Goal: Entertainment & Leisure: Browse casually

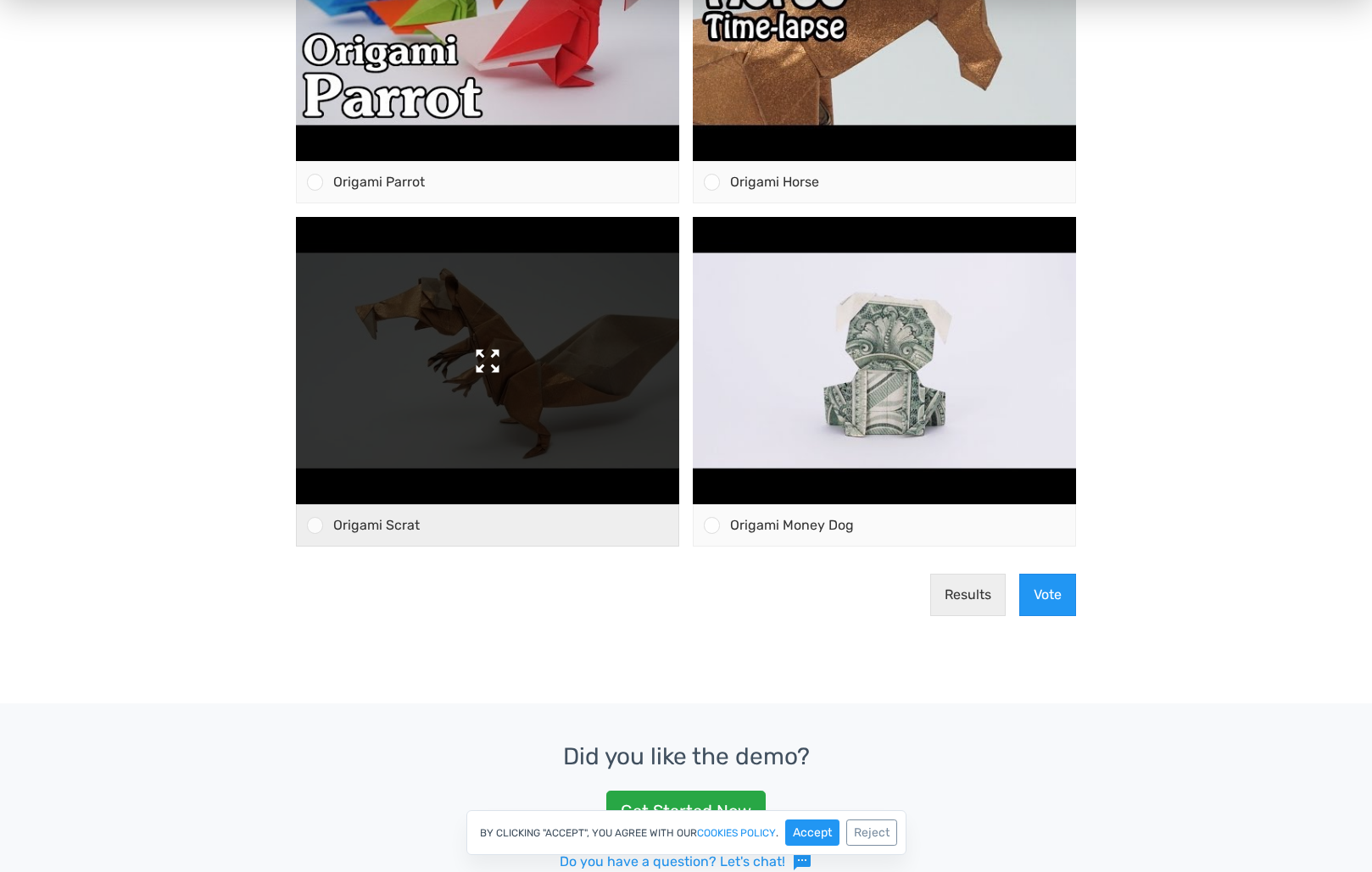
scroll to position [741, 0]
click at [452, 459] on img at bounding box center [487, 360] width 383 height 287
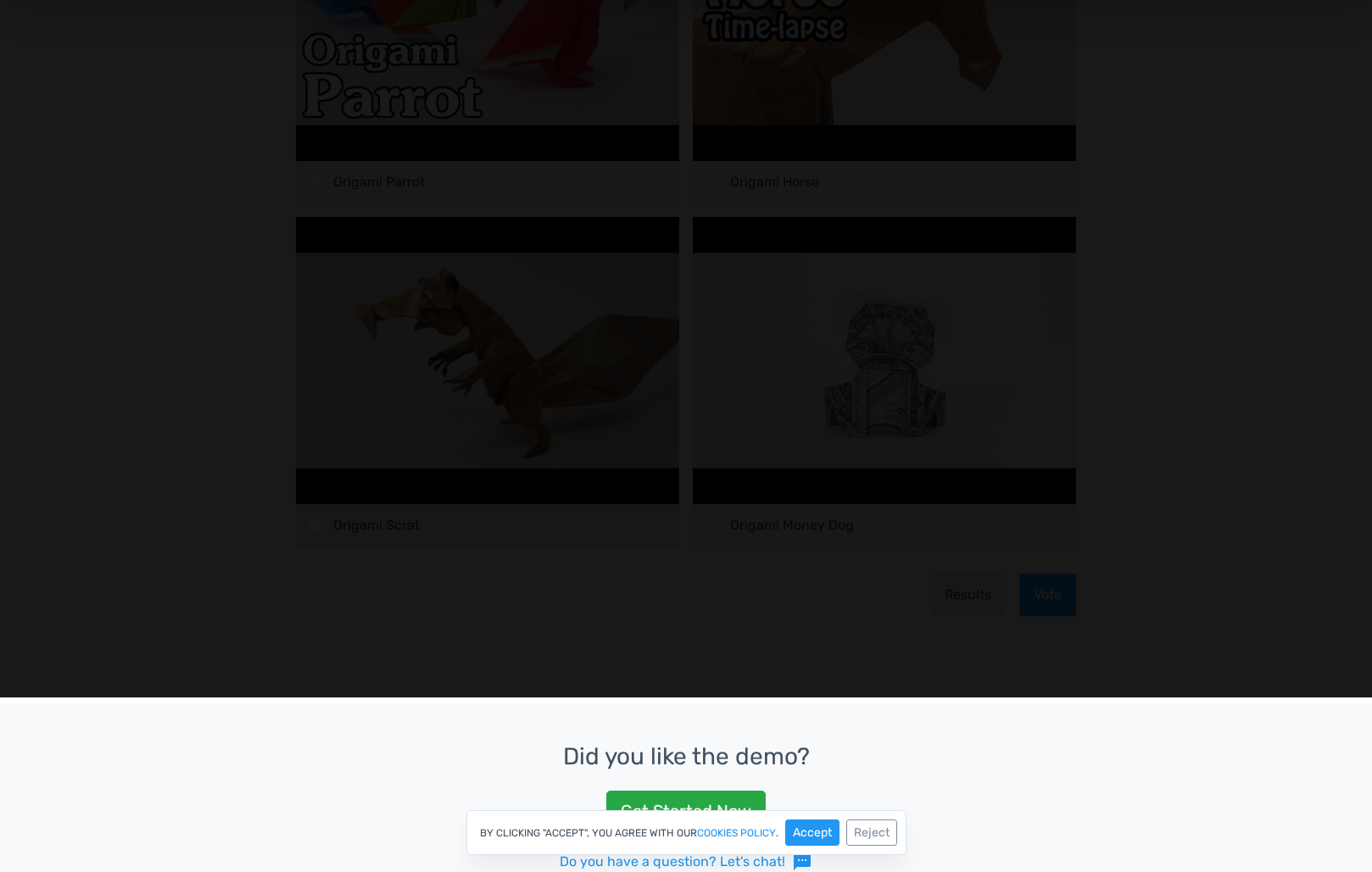
scroll to position [355, 0]
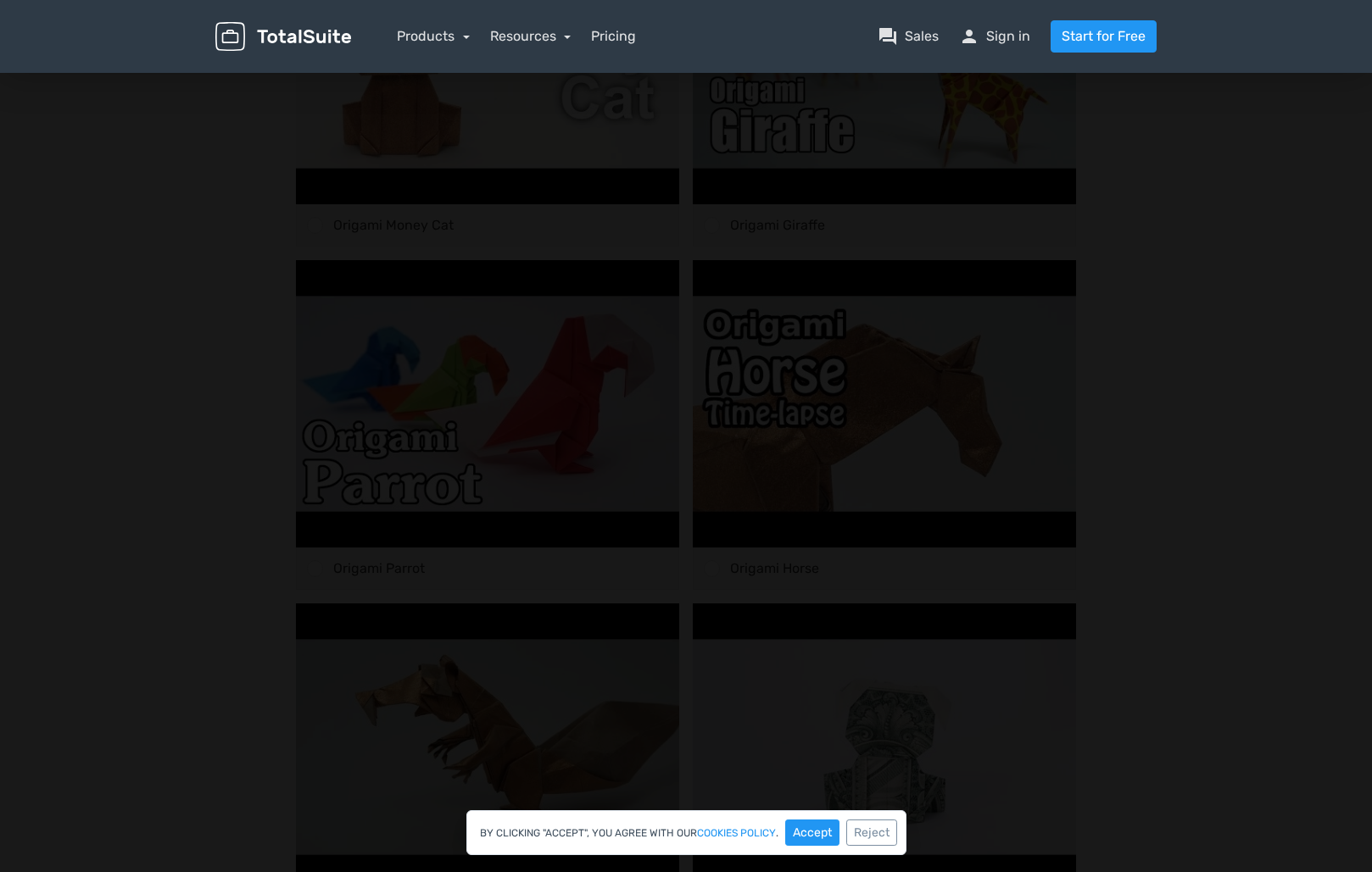
click at [1284, 211] on div at bounding box center [686, 466] width 1372 height 1235
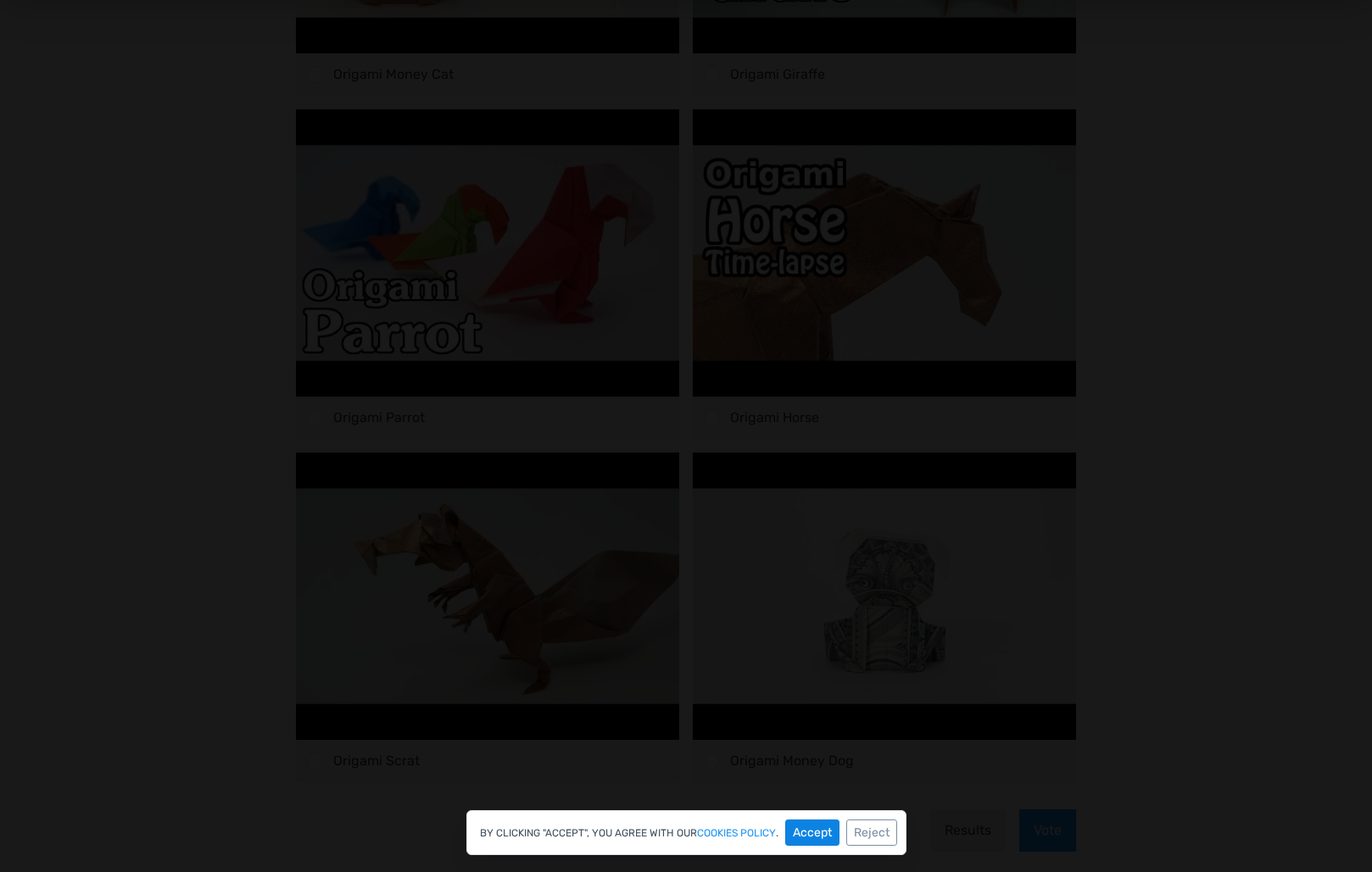
click at [820, 829] on button "Accept" at bounding box center [812, 833] width 55 height 26
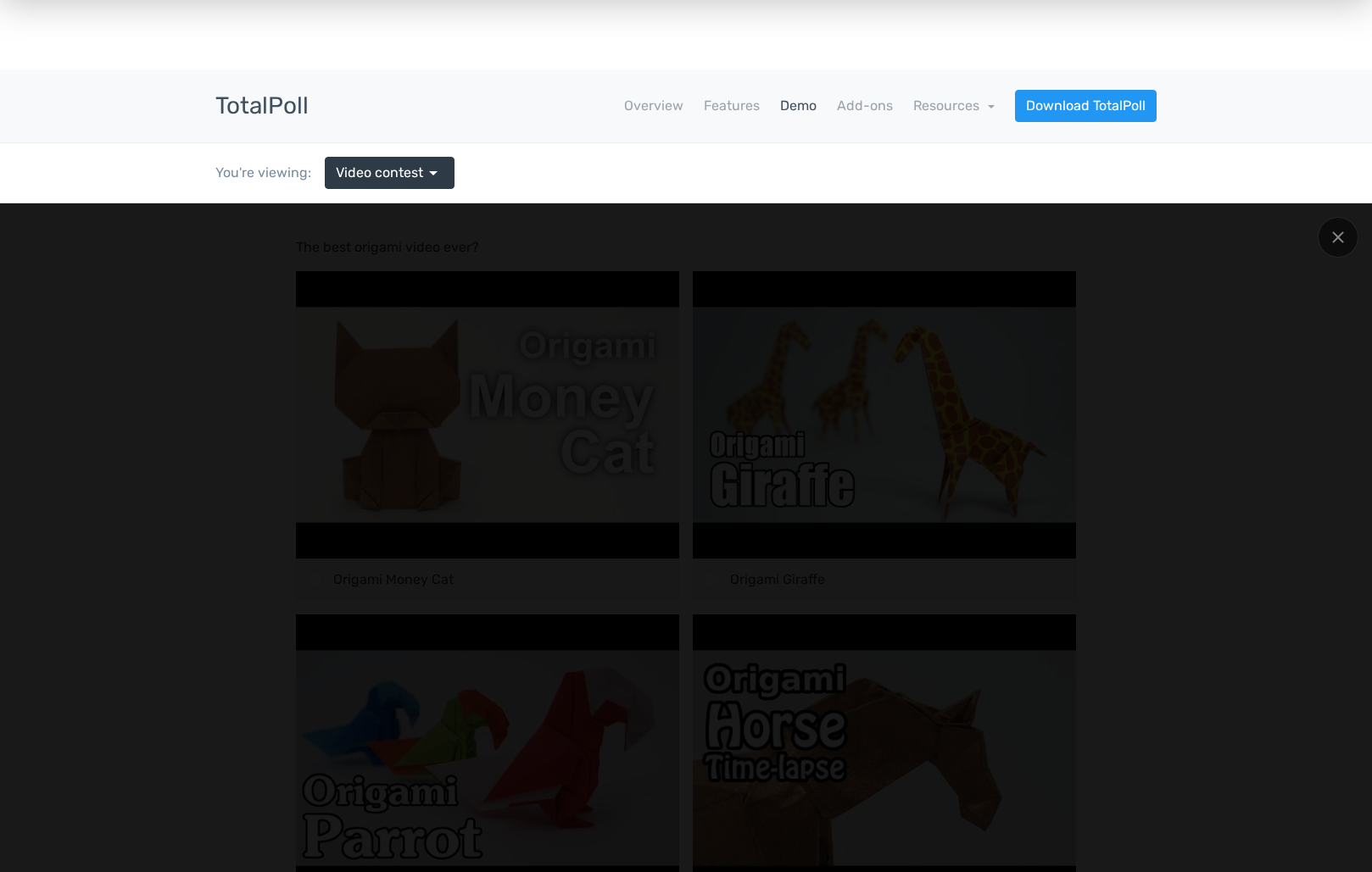
scroll to position [0, 0]
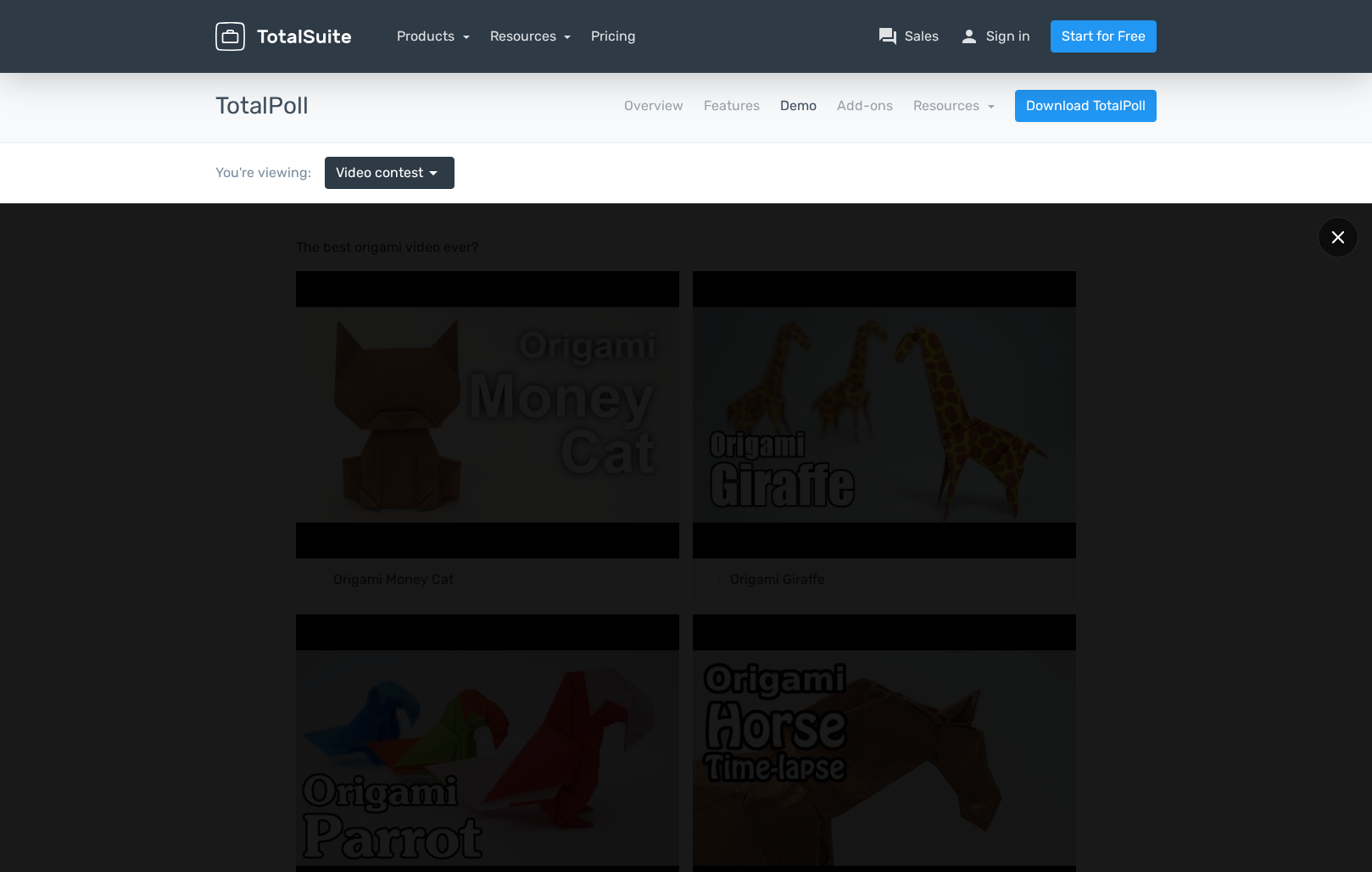
click at [1349, 231] on div at bounding box center [1338, 237] width 41 height 41
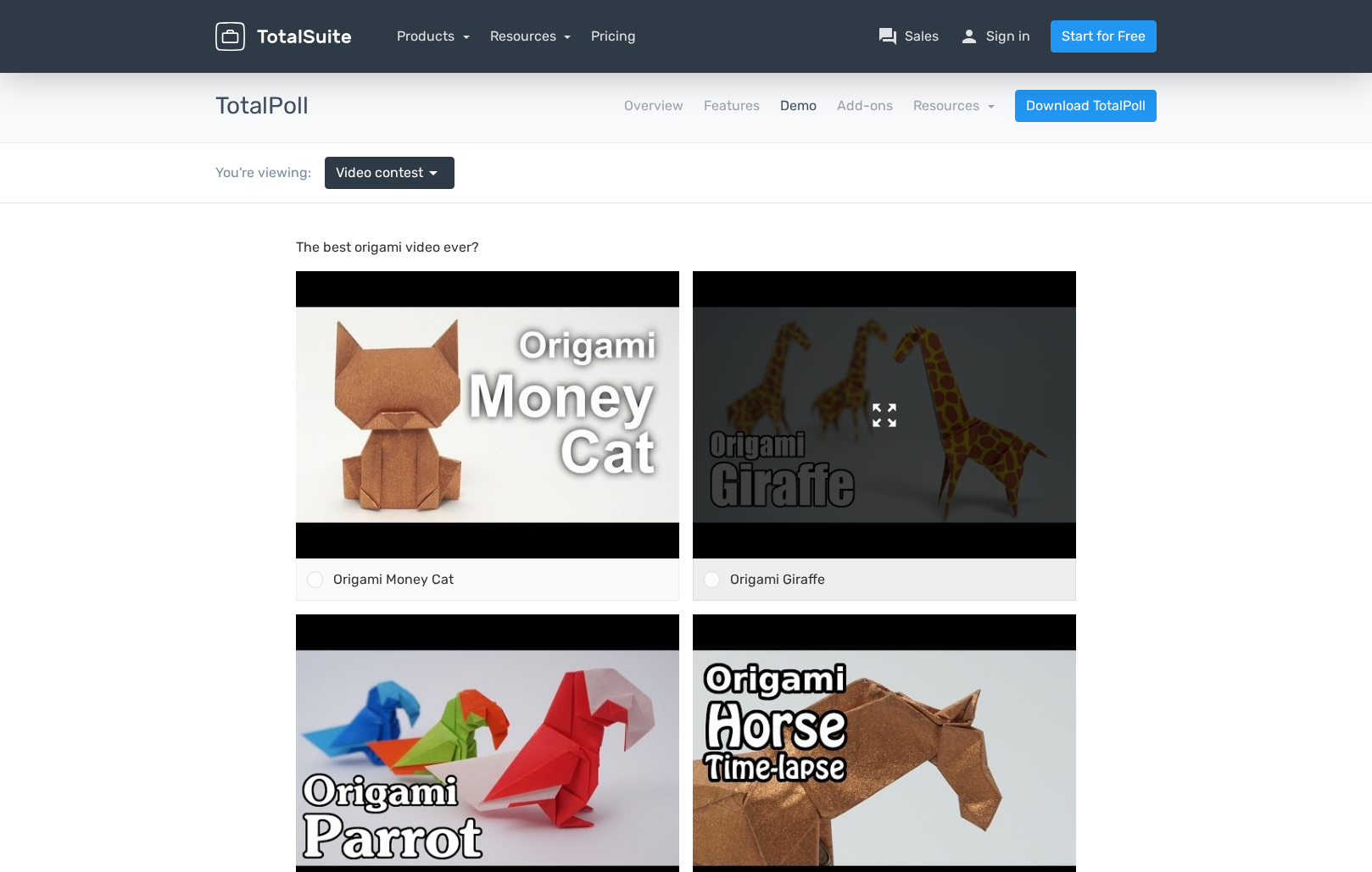
scroll to position [975, 0]
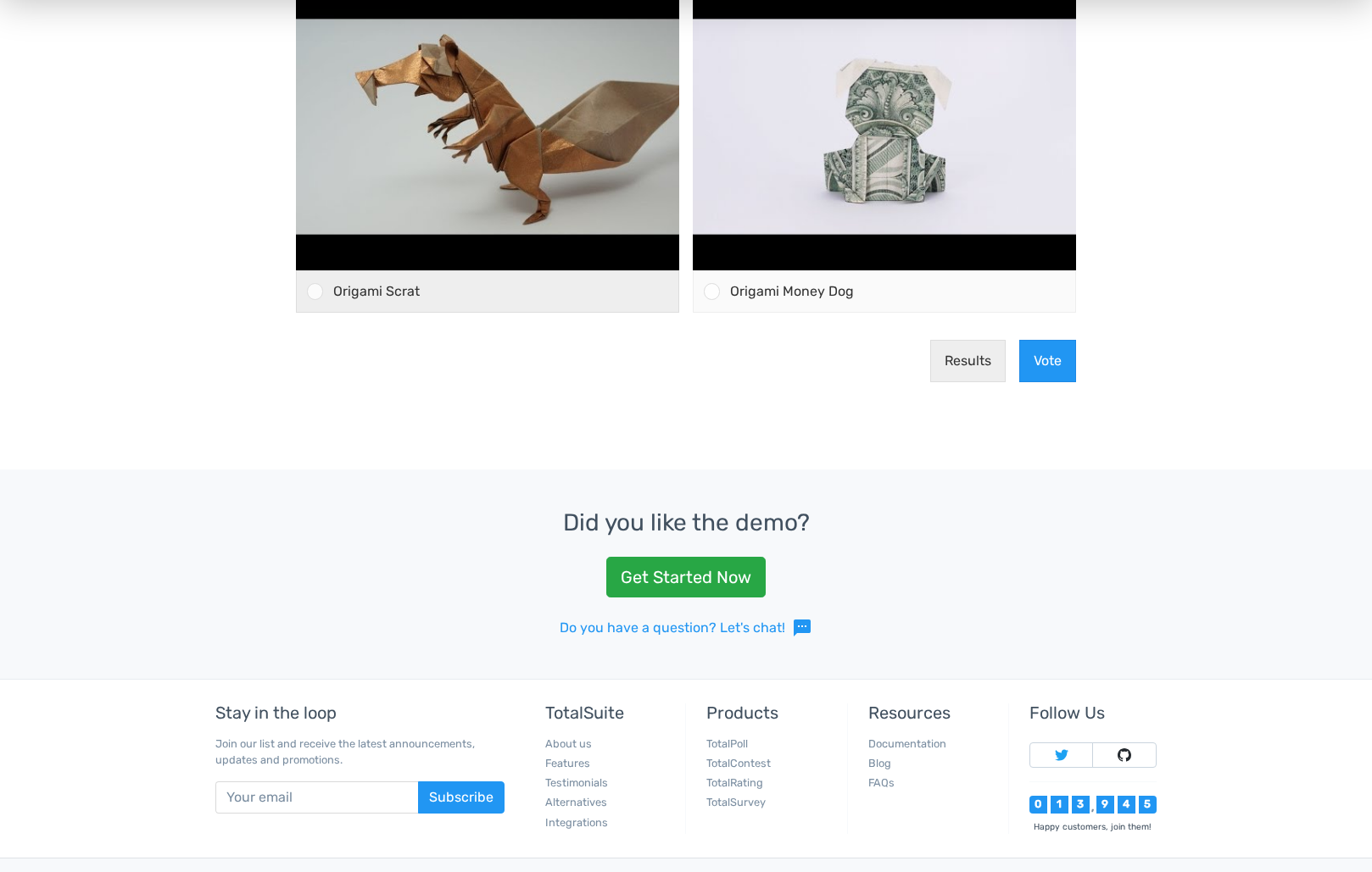
click at [316, 291] on div at bounding box center [315, 291] width 16 height 16
click at [316, 291] on input "Origami Scrat" at bounding box center [316, 291] width 0 height 0
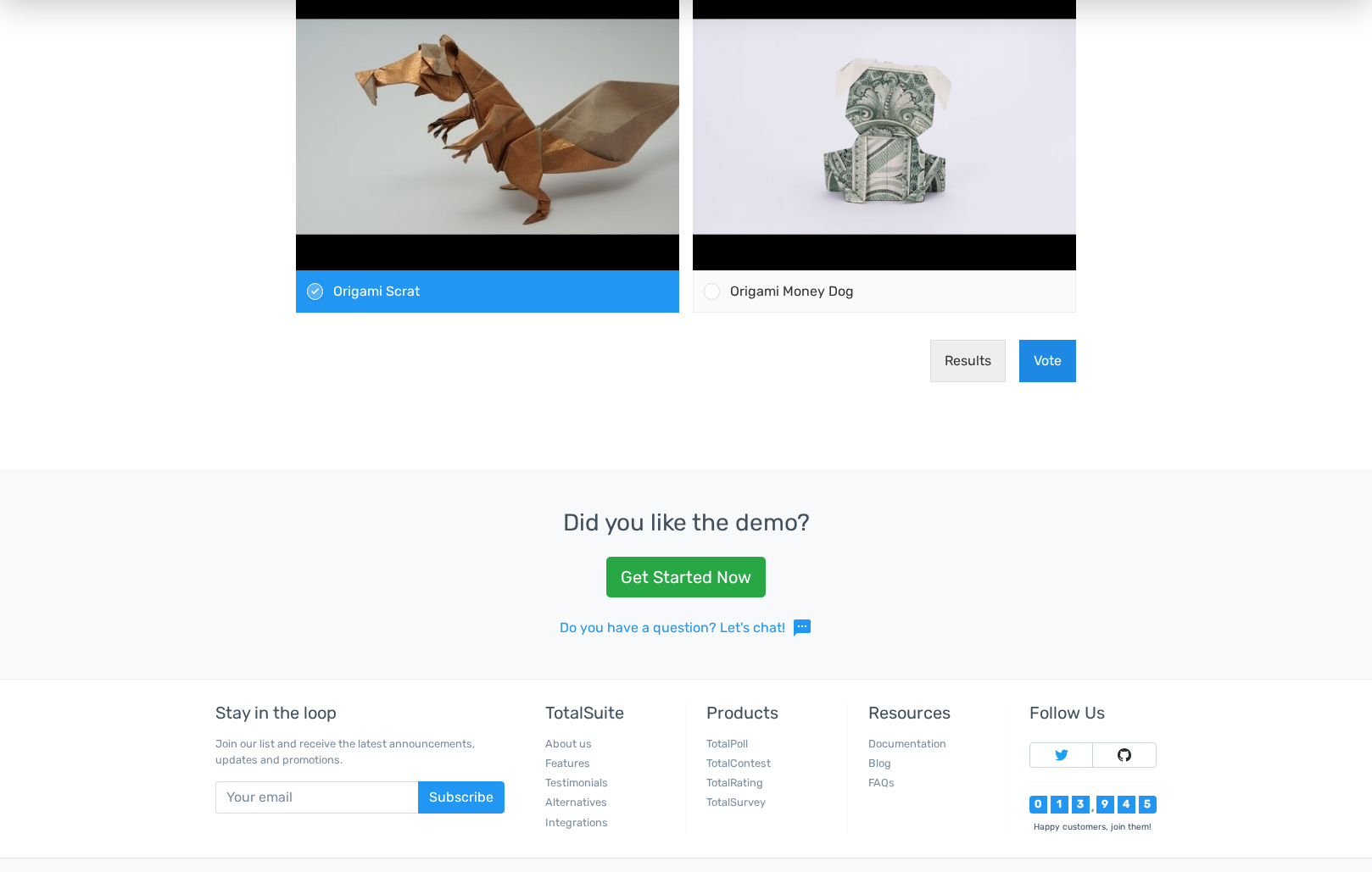
click at [1051, 362] on button "Vote" at bounding box center [1048, 361] width 57 height 42
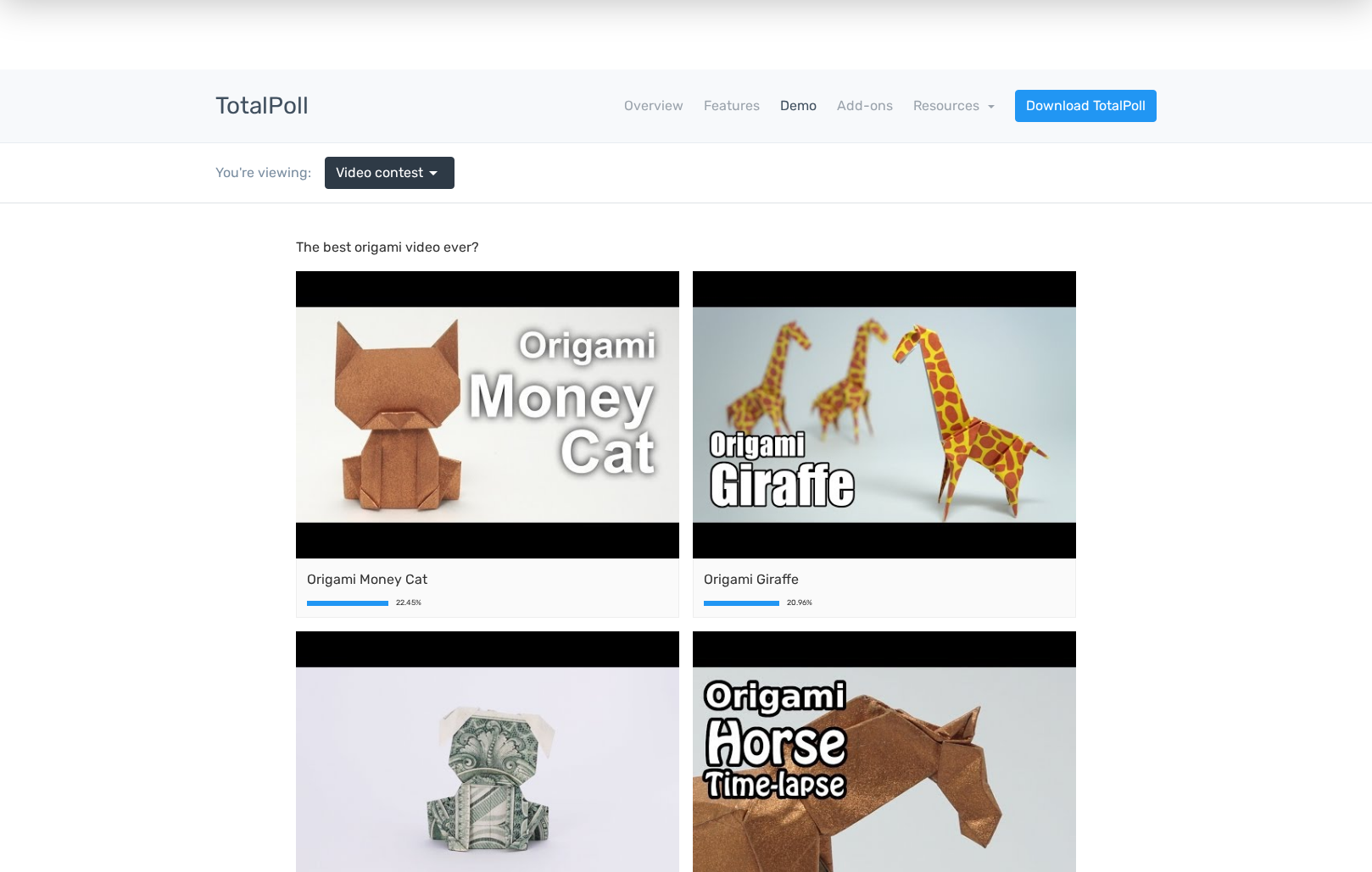
scroll to position [0, 0]
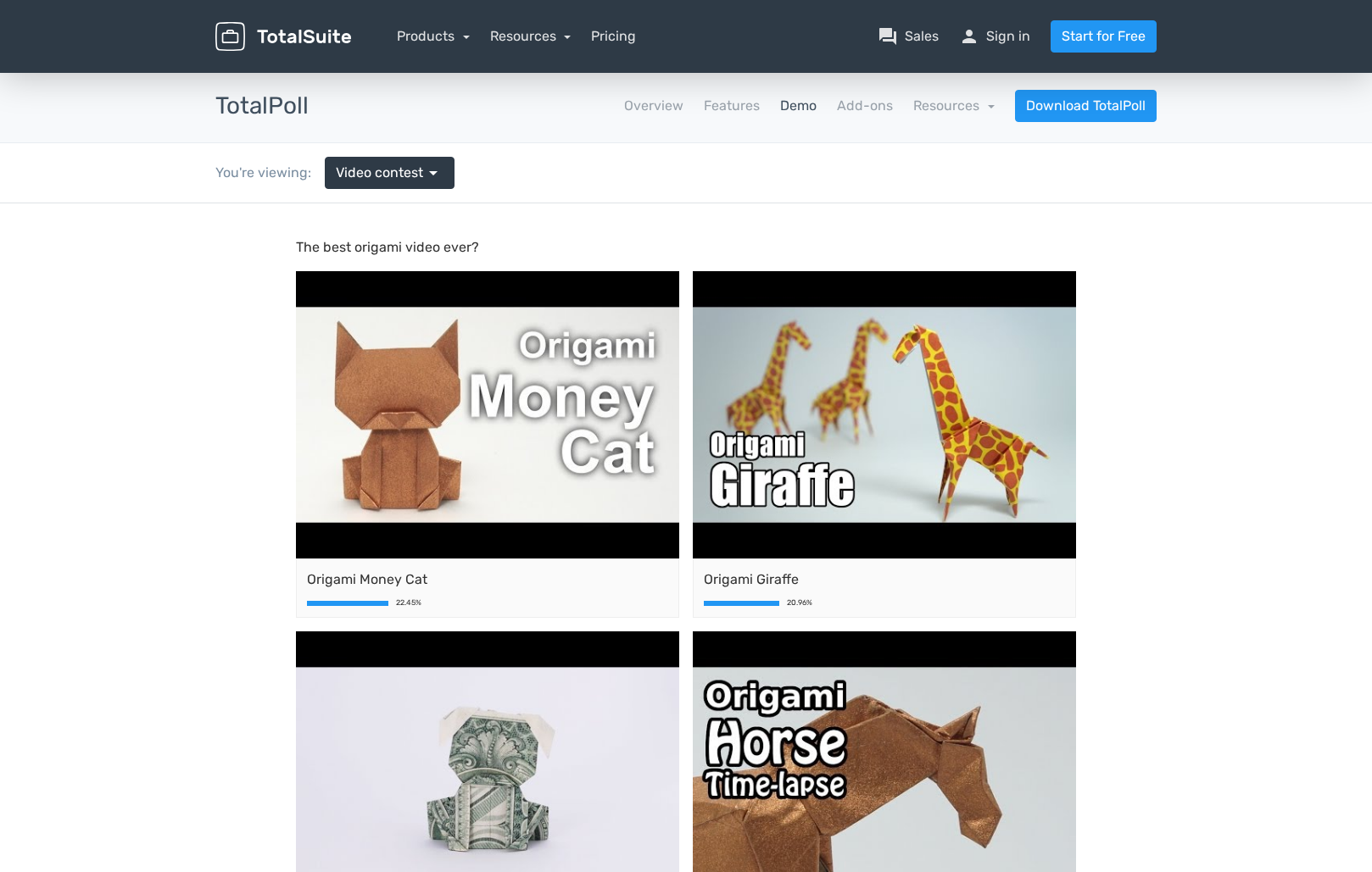
click at [789, 108] on link "Demo" at bounding box center [799, 105] width 36 height 20
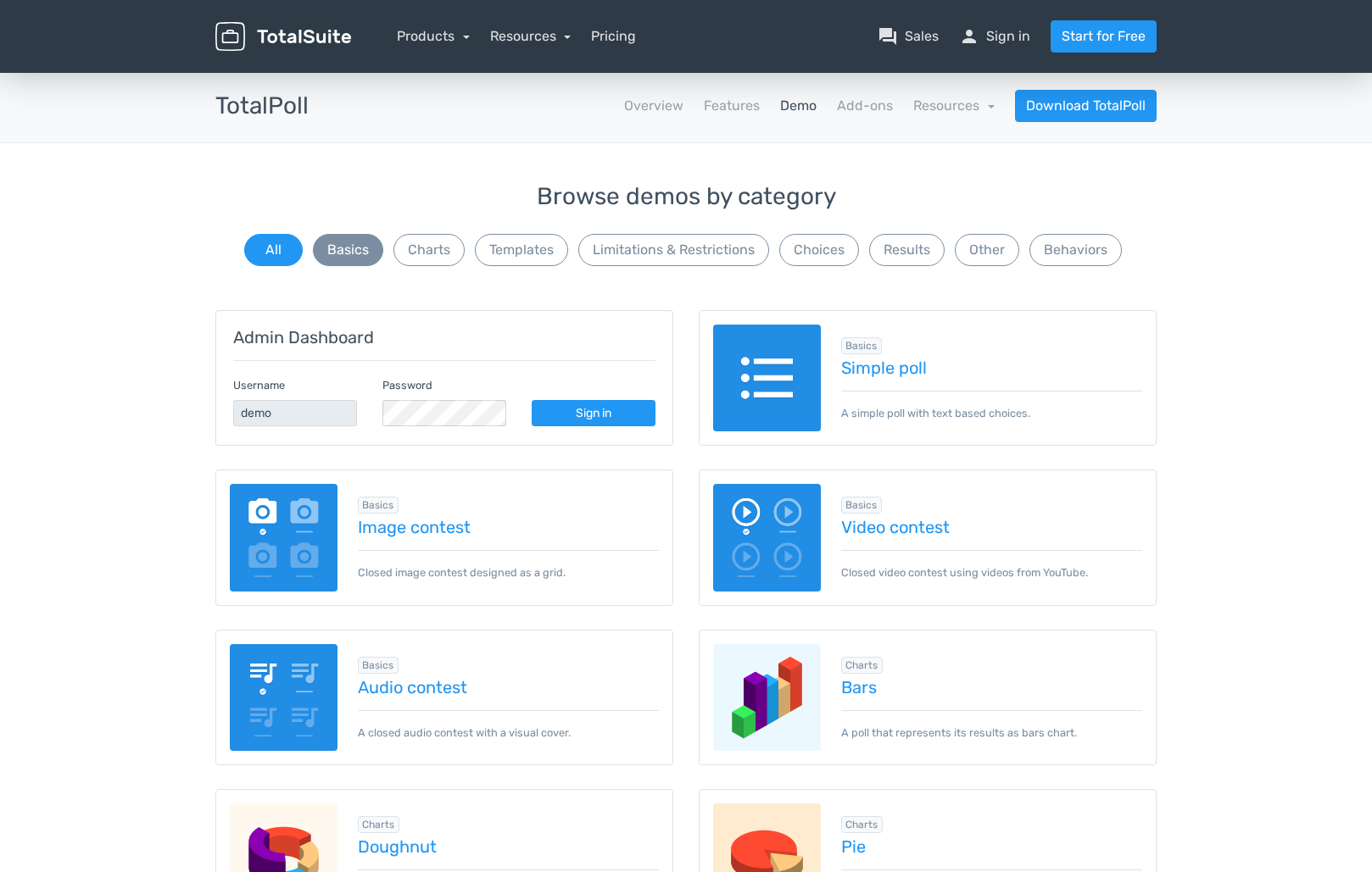
click at [368, 257] on button "Basics" at bounding box center [348, 250] width 70 height 32
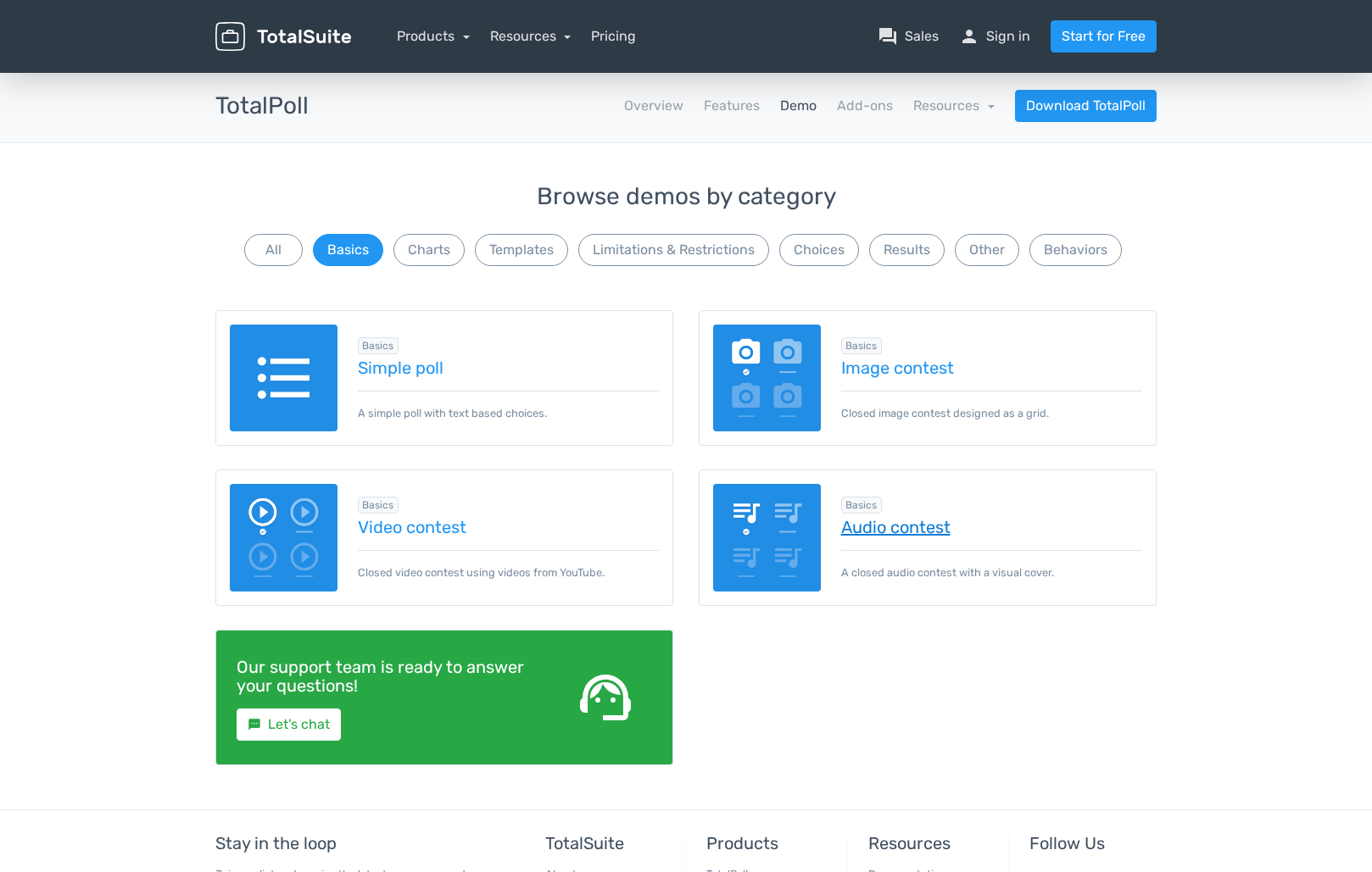
click at [927, 524] on link "Audio contest" at bounding box center [992, 527] width 302 height 19
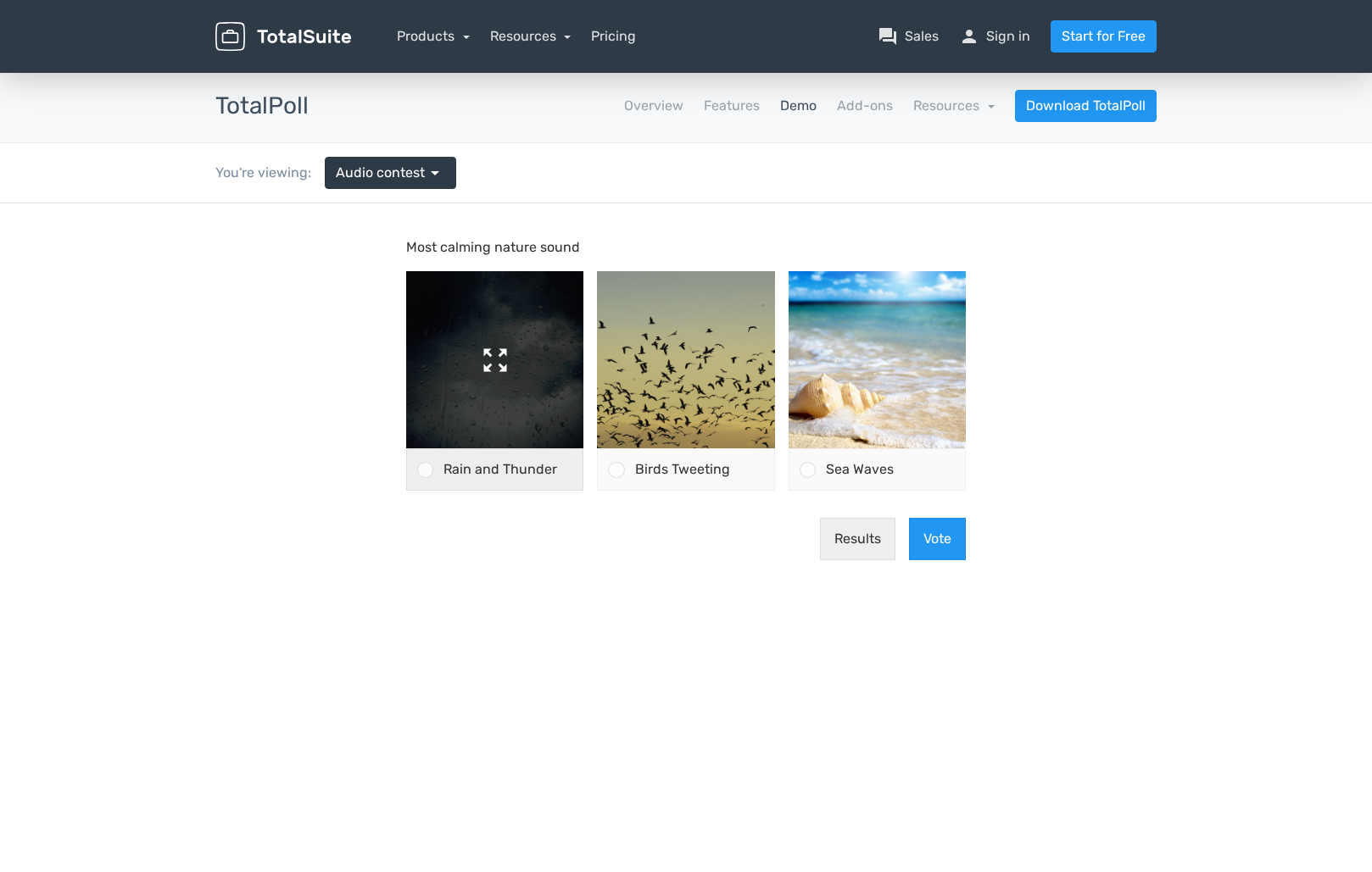
click at [498, 369] on img at bounding box center [494, 360] width 177 height 177
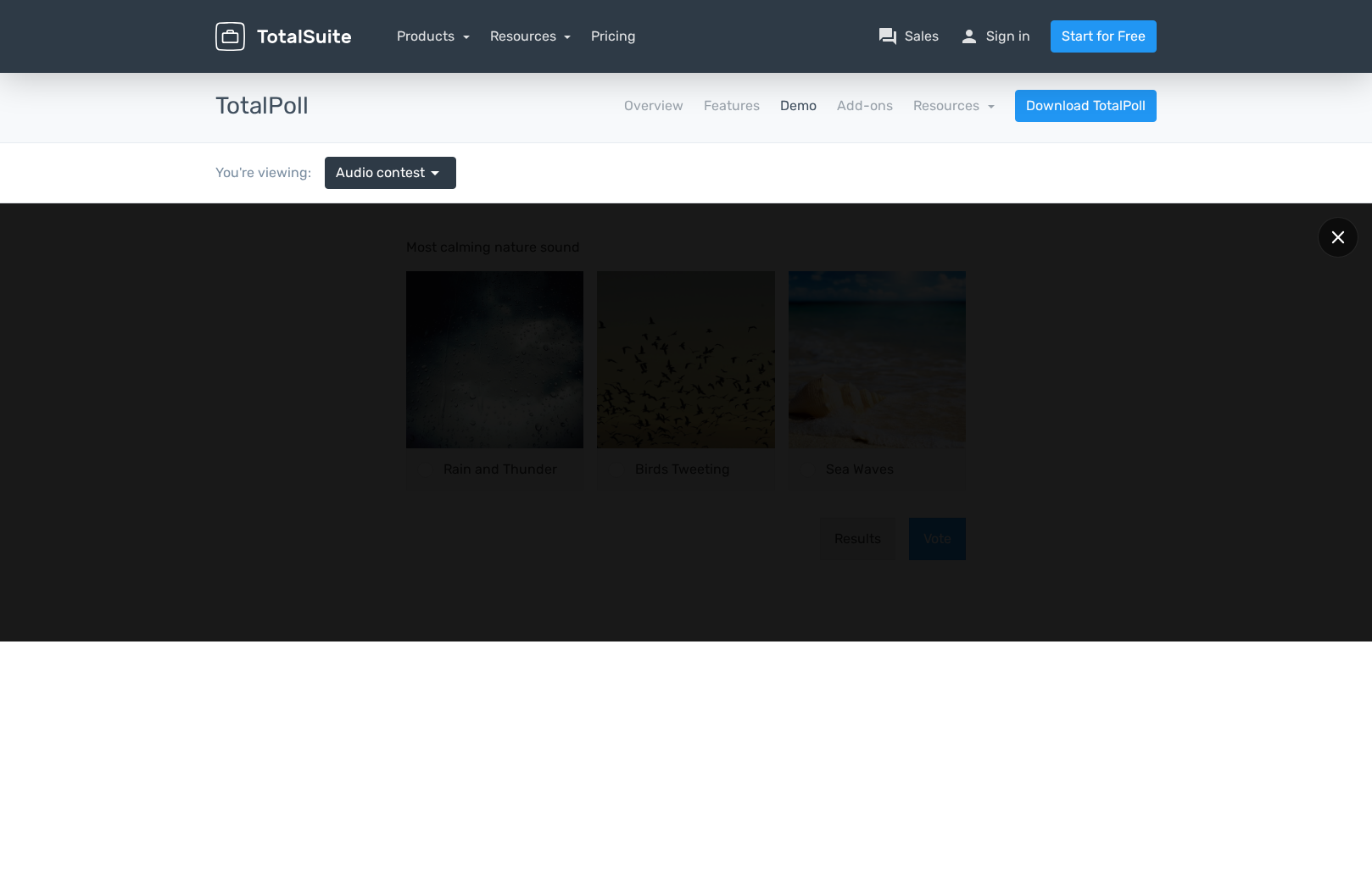
click at [1343, 244] on div at bounding box center [1338, 237] width 41 height 41
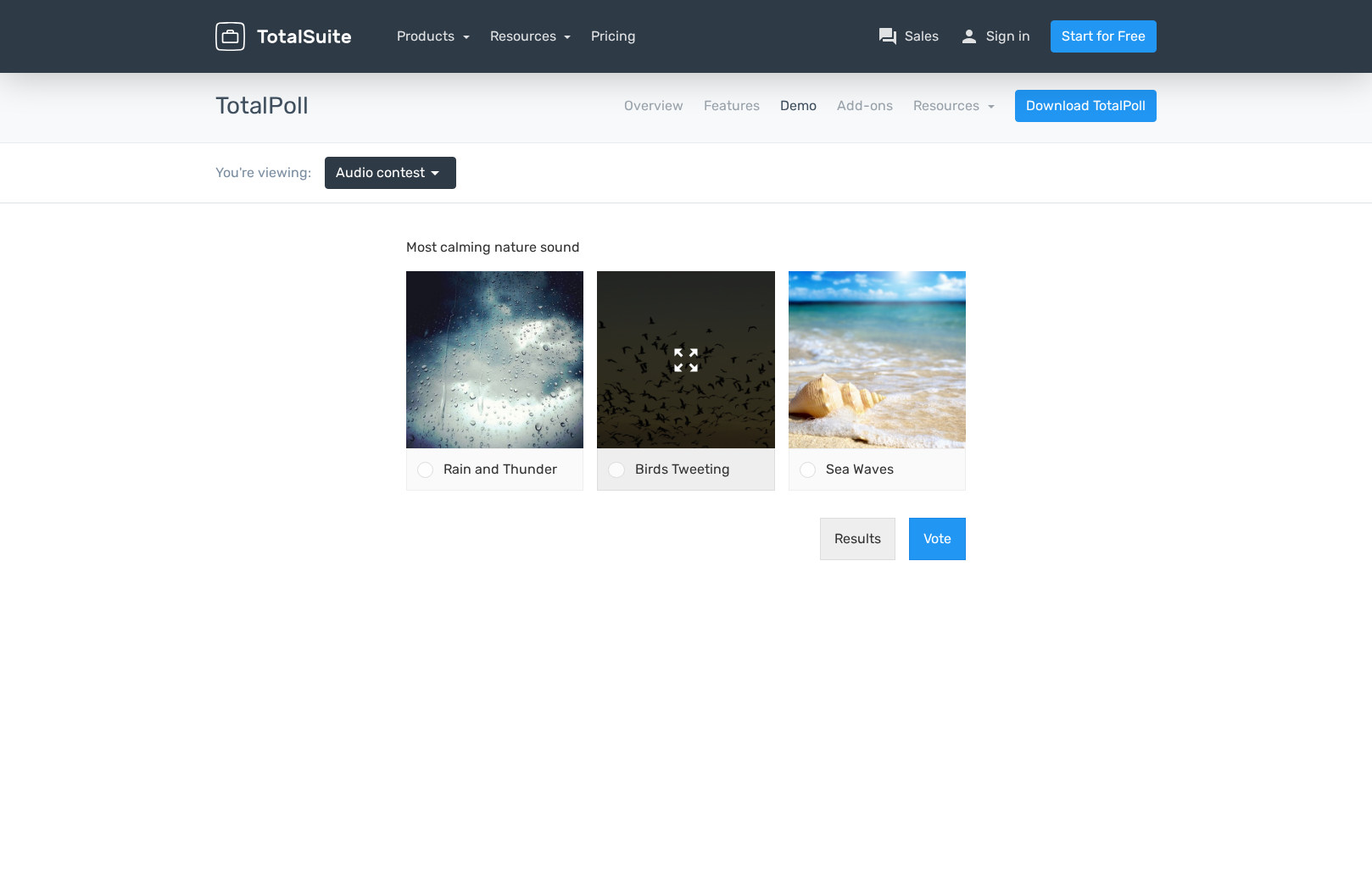
click at [661, 344] on img at bounding box center [685, 360] width 177 height 177
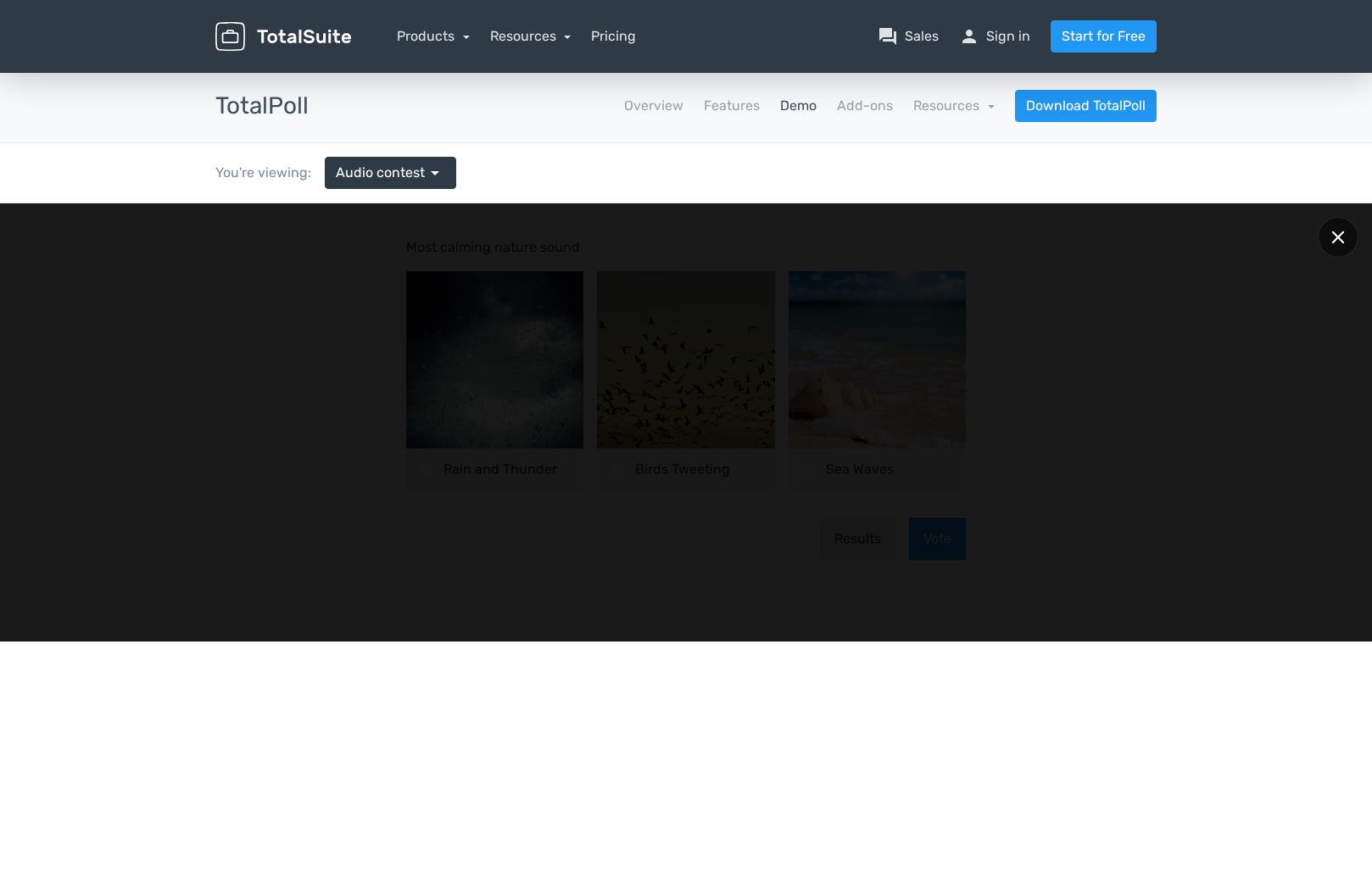
click at [1343, 239] on icon at bounding box center [1337, 237] width 13 height 13
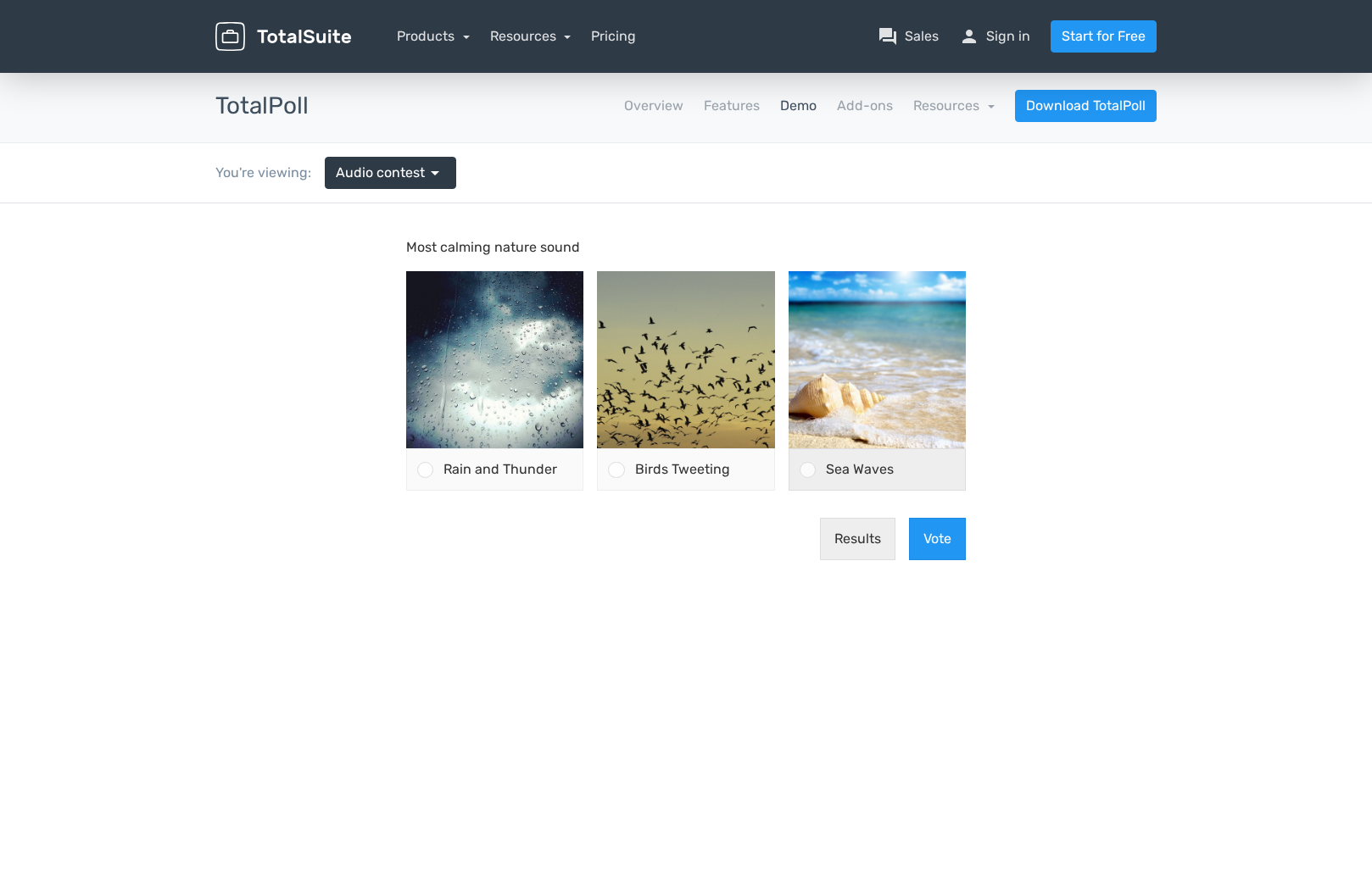
click at [840, 471] on span "Sea Waves" at bounding box center [859, 469] width 68 height 16
click at [807, 470] on input "Sea Waves" at bounding box center [807, 470] width 0 height 0
click at [941, 551] on button "Vote" at bounding box center [938, 538] width 57 height 42
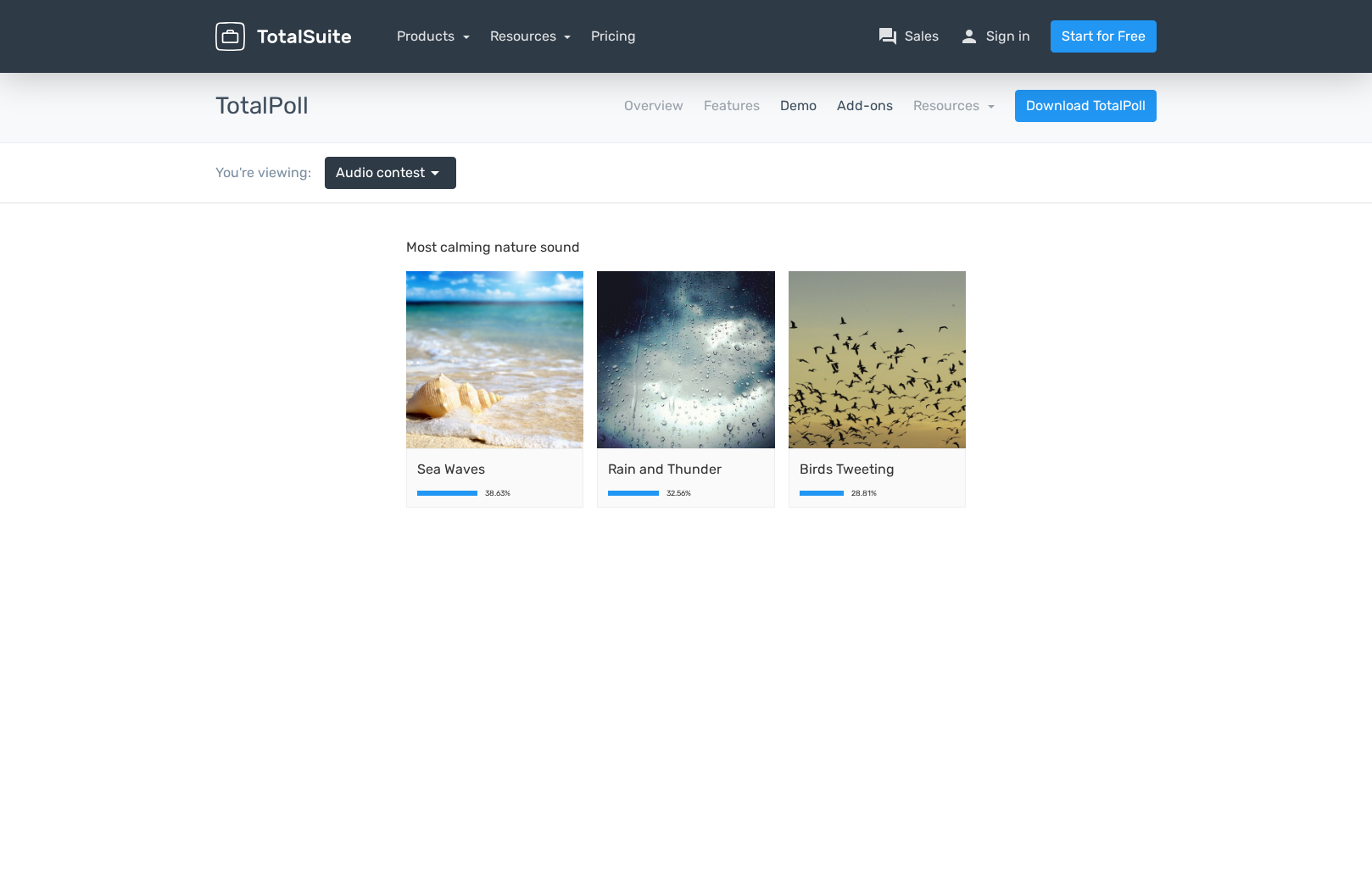
click at [850, 105] on link "Add-ons" at bounding box center [865, 105] width 56 height 20
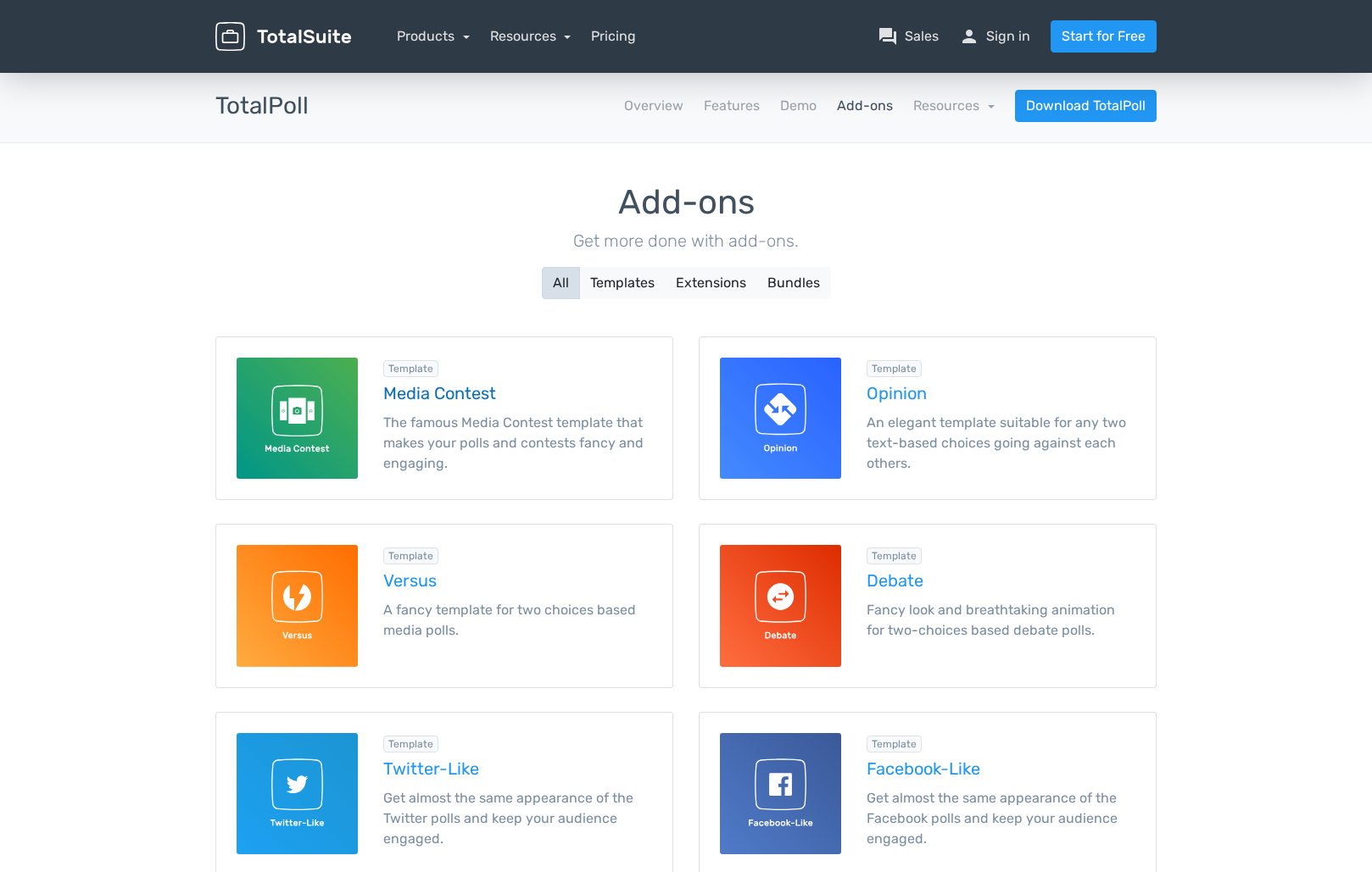
click at [425, 397] on h5 "Media Contest" at bounding box center [518, 394] width 269 height 19
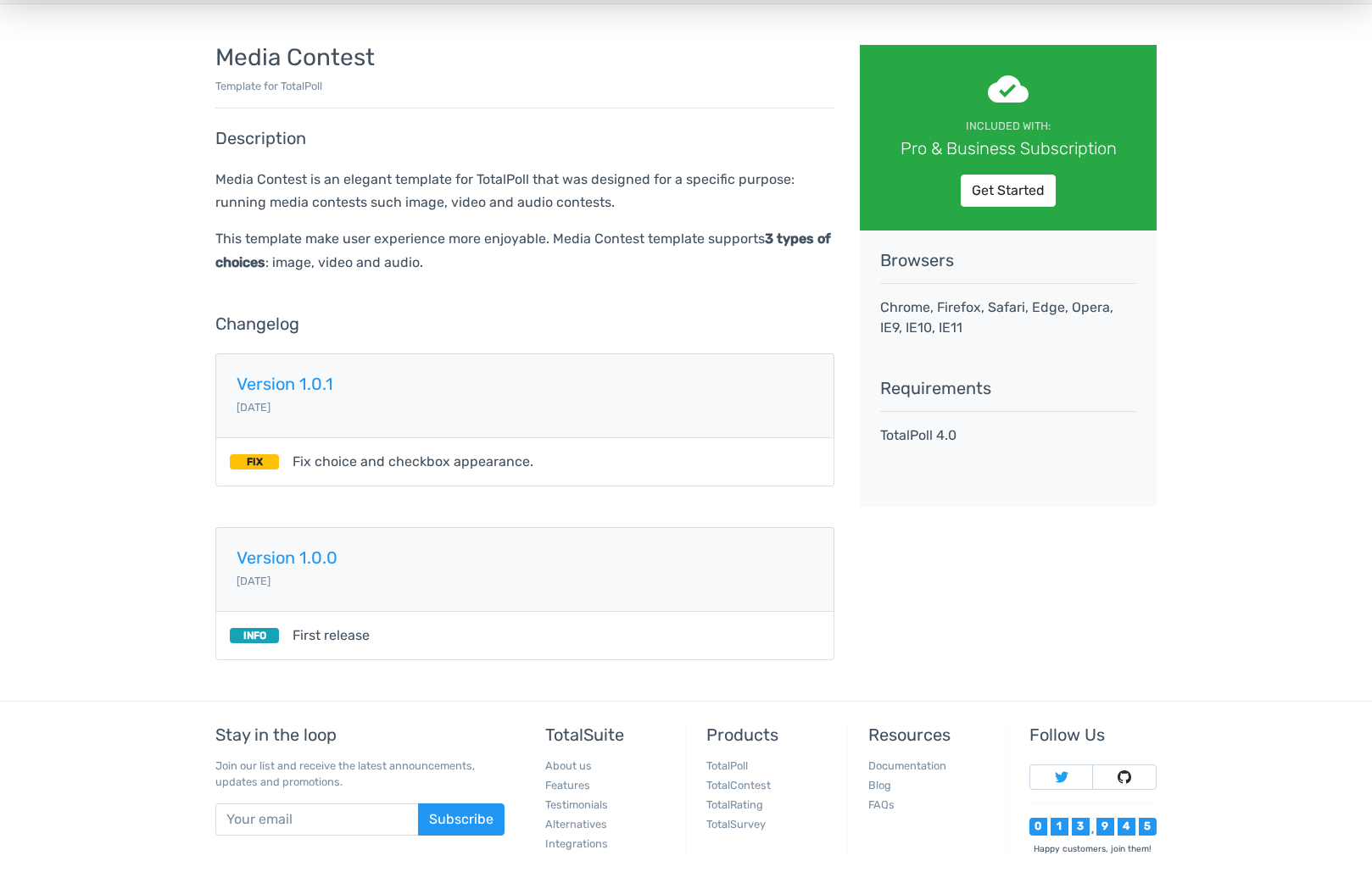
scroll to position [139, 1]
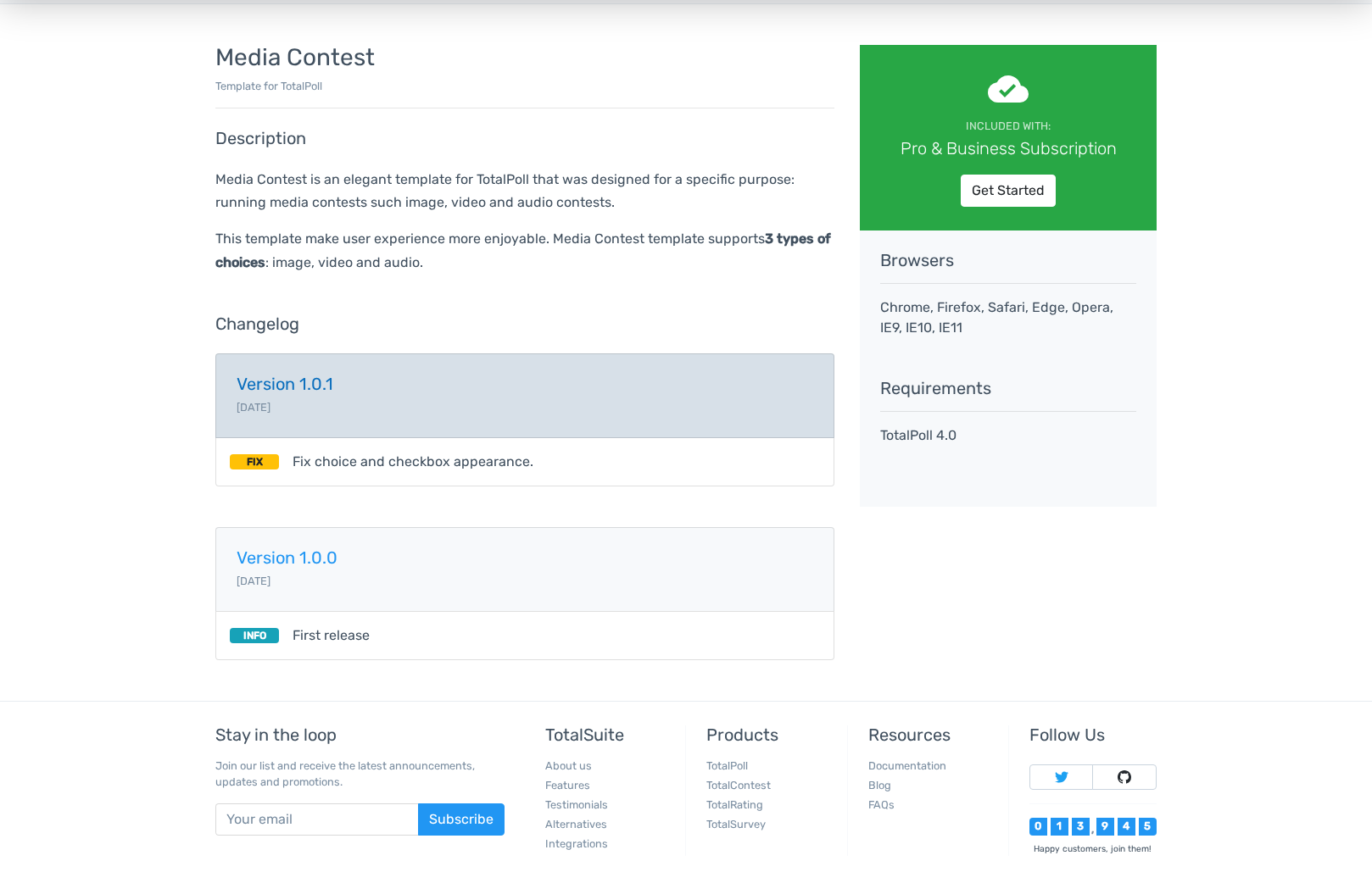
click at [265, 380] on h5 "Version 1.0.1" at bounding box center [525, 384] width 577 height 19
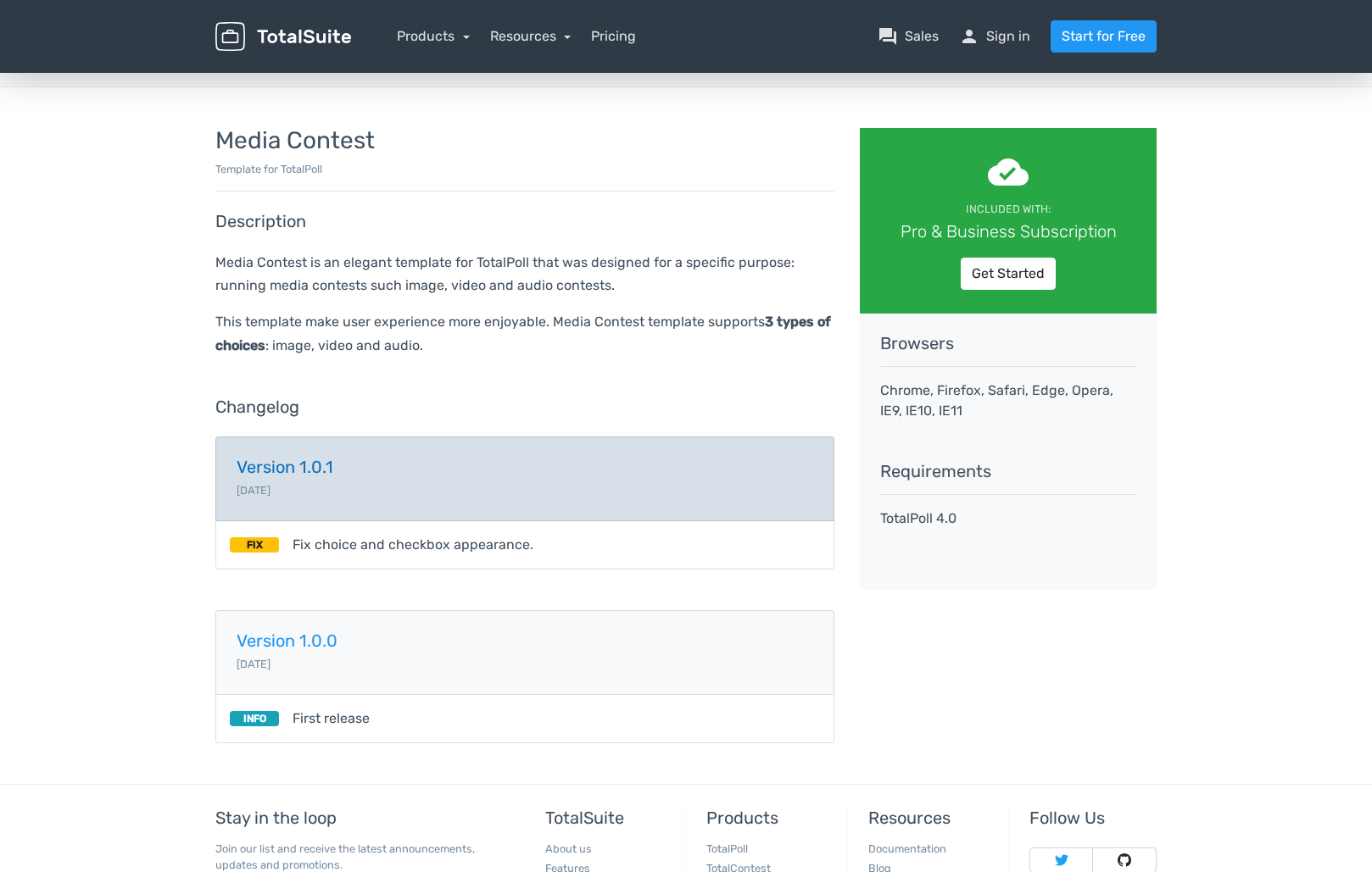
click at [269, 454] on link "Version 1.0.1 2019-02-22" at bounding box center [525, 479] width 619 height 85
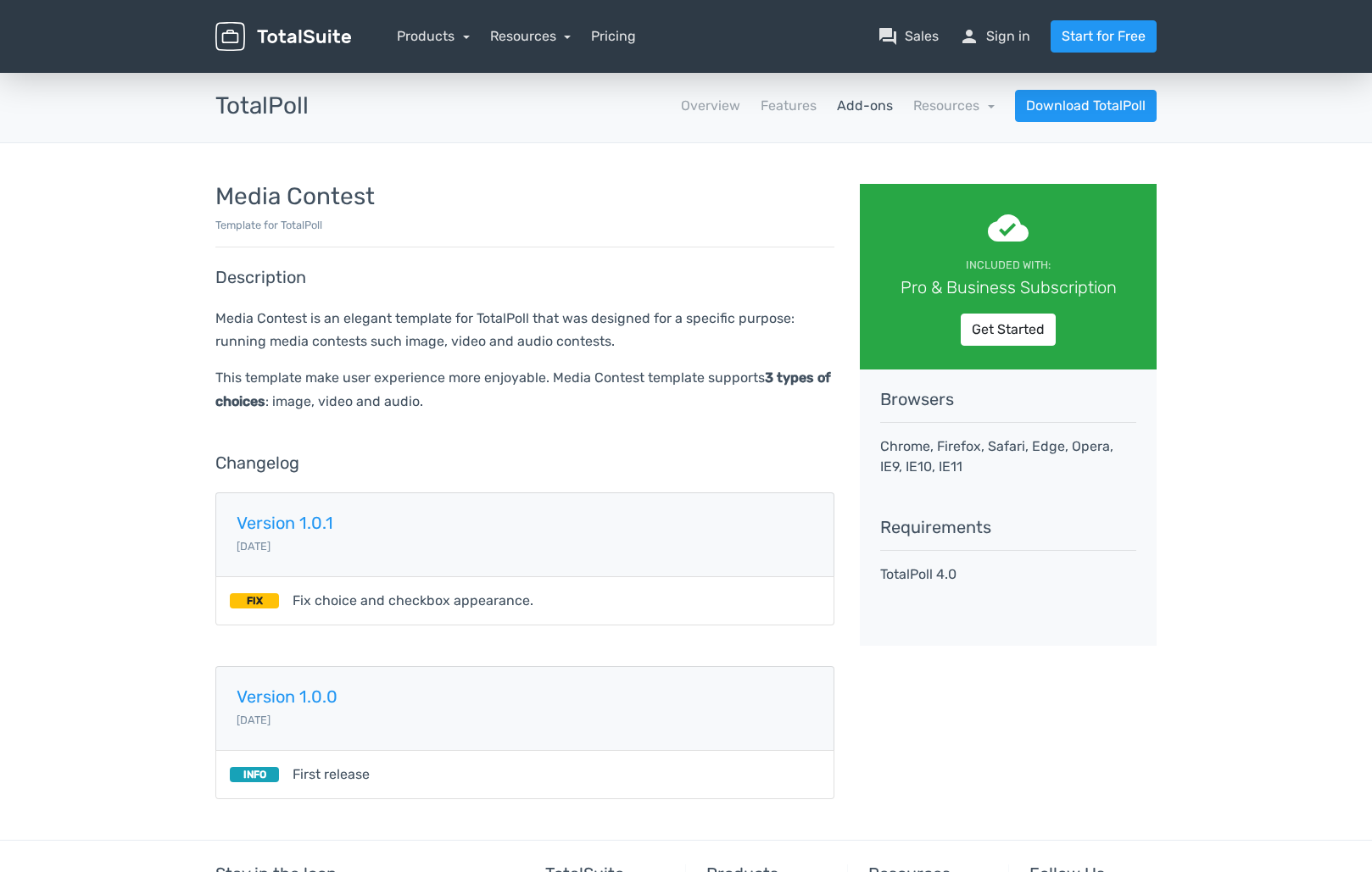
click at [875, 108] on link "Add-ons" at bounding box center [865, 105] width 56 height 20
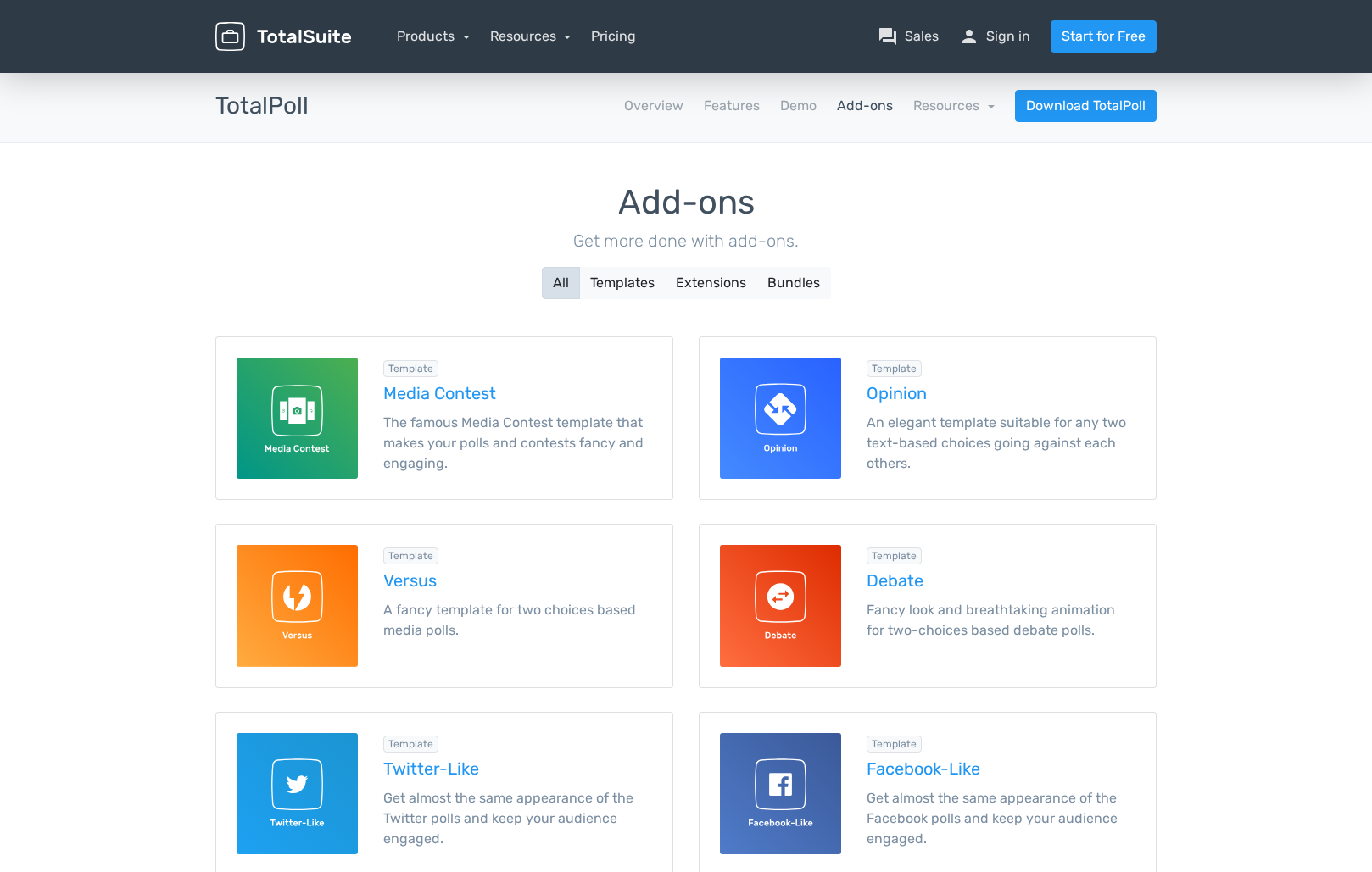
scroll to position [1, 0]
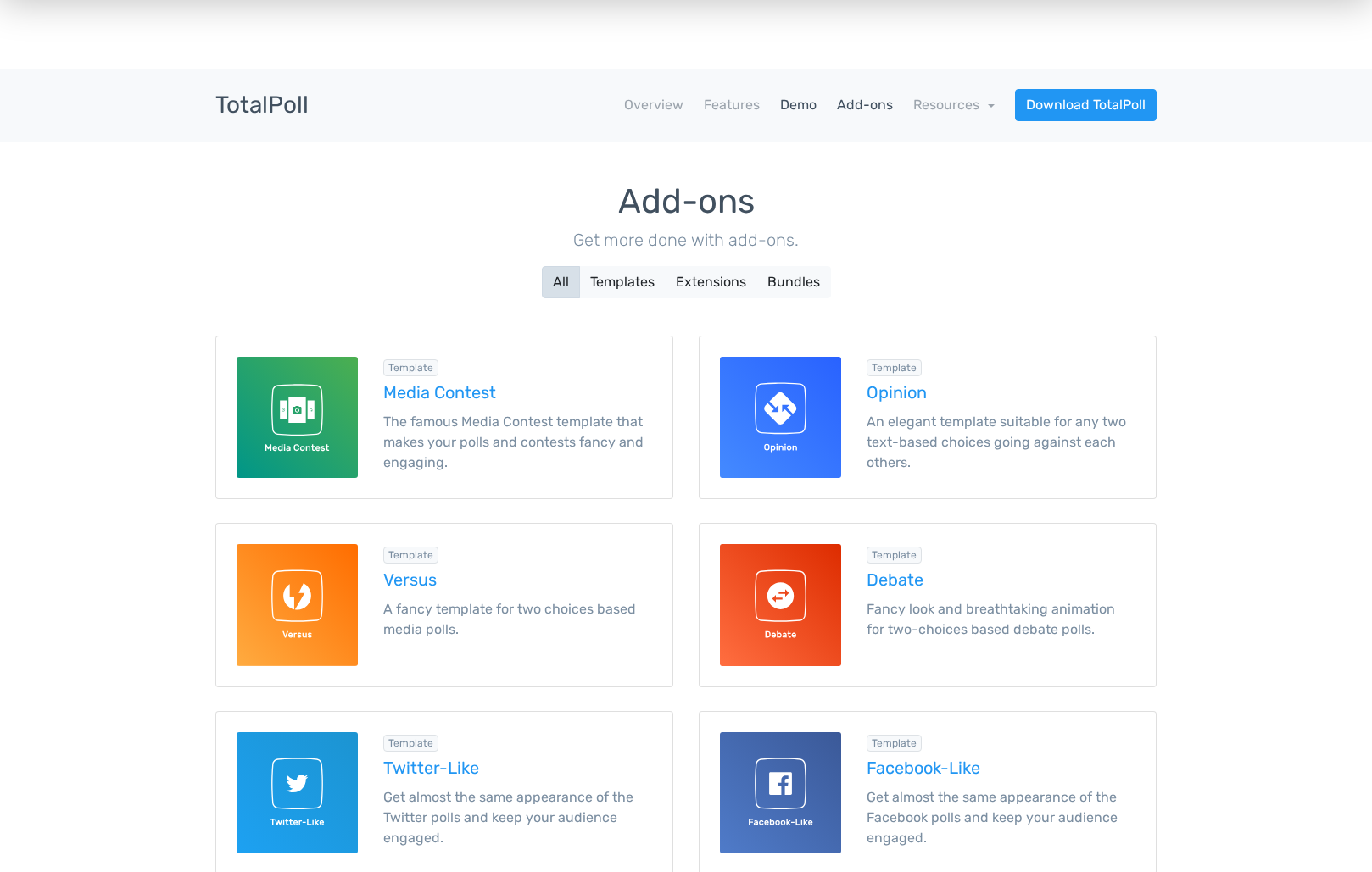
click at [790, 108] on link "Demo" at bounding box center [799, 105] width 36 height 20
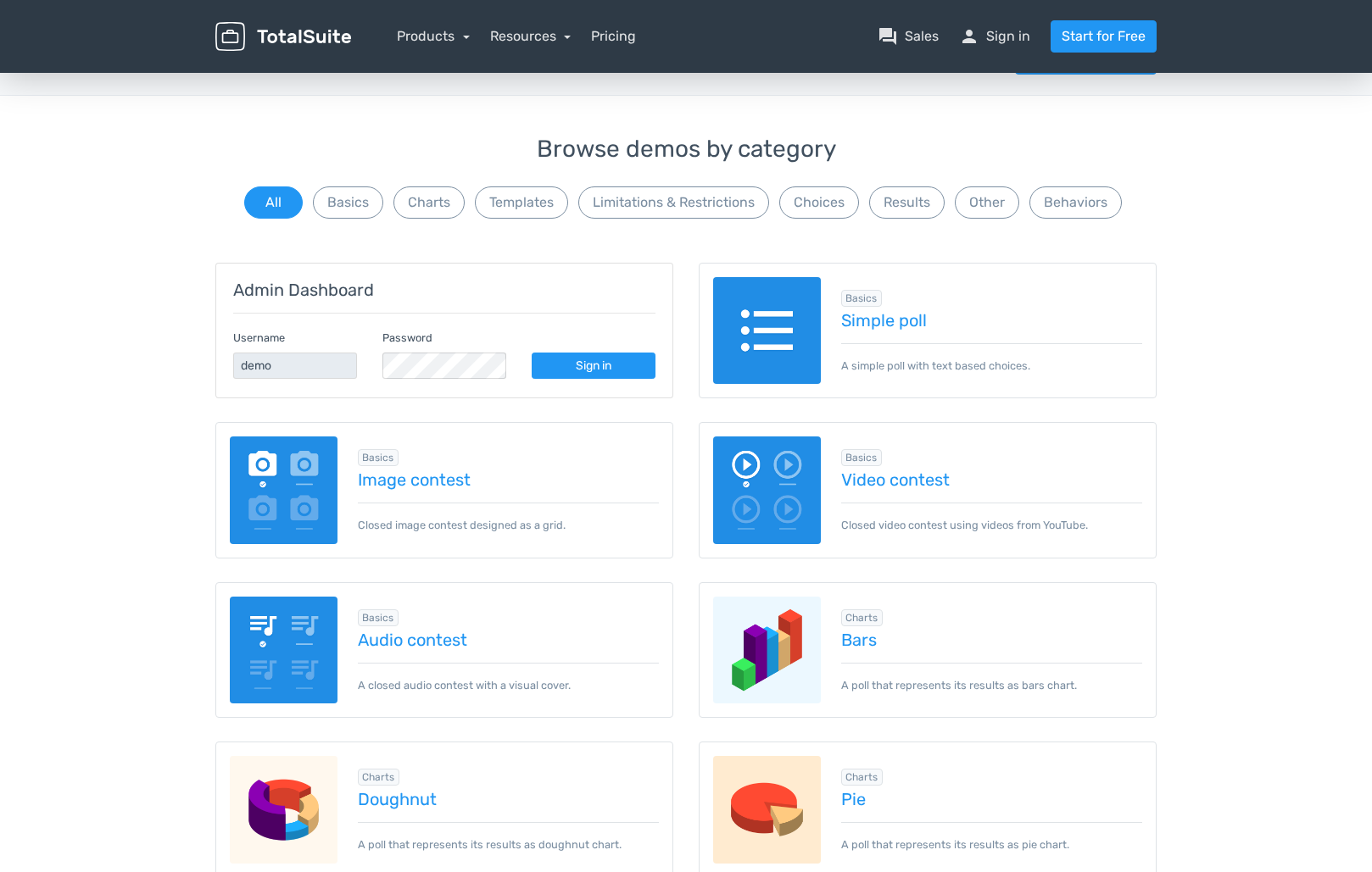
scroll to position [43, 0]
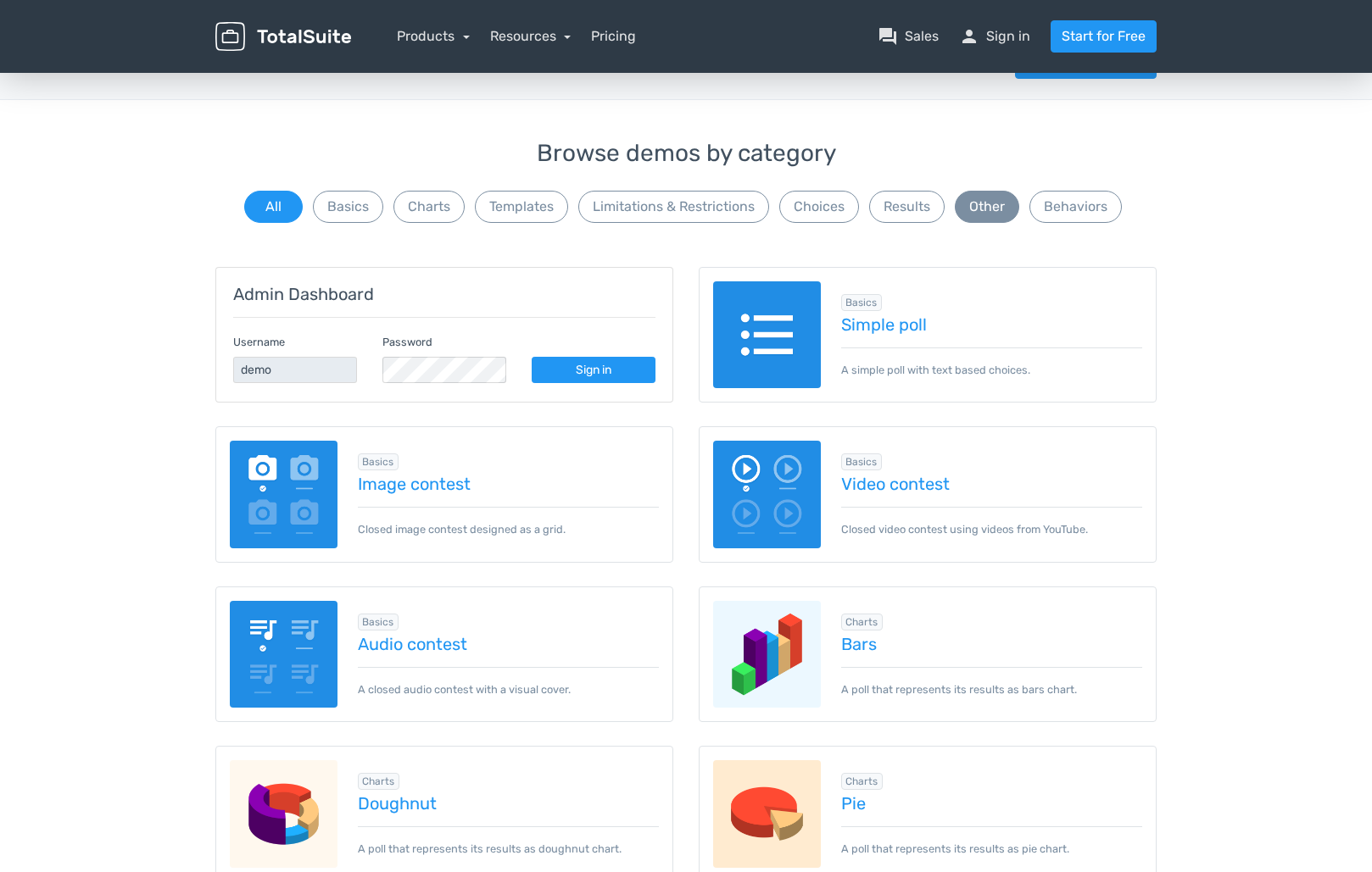
click at [991, 205] on button "Other" at bounding box center [987, 206] width 64 height 32
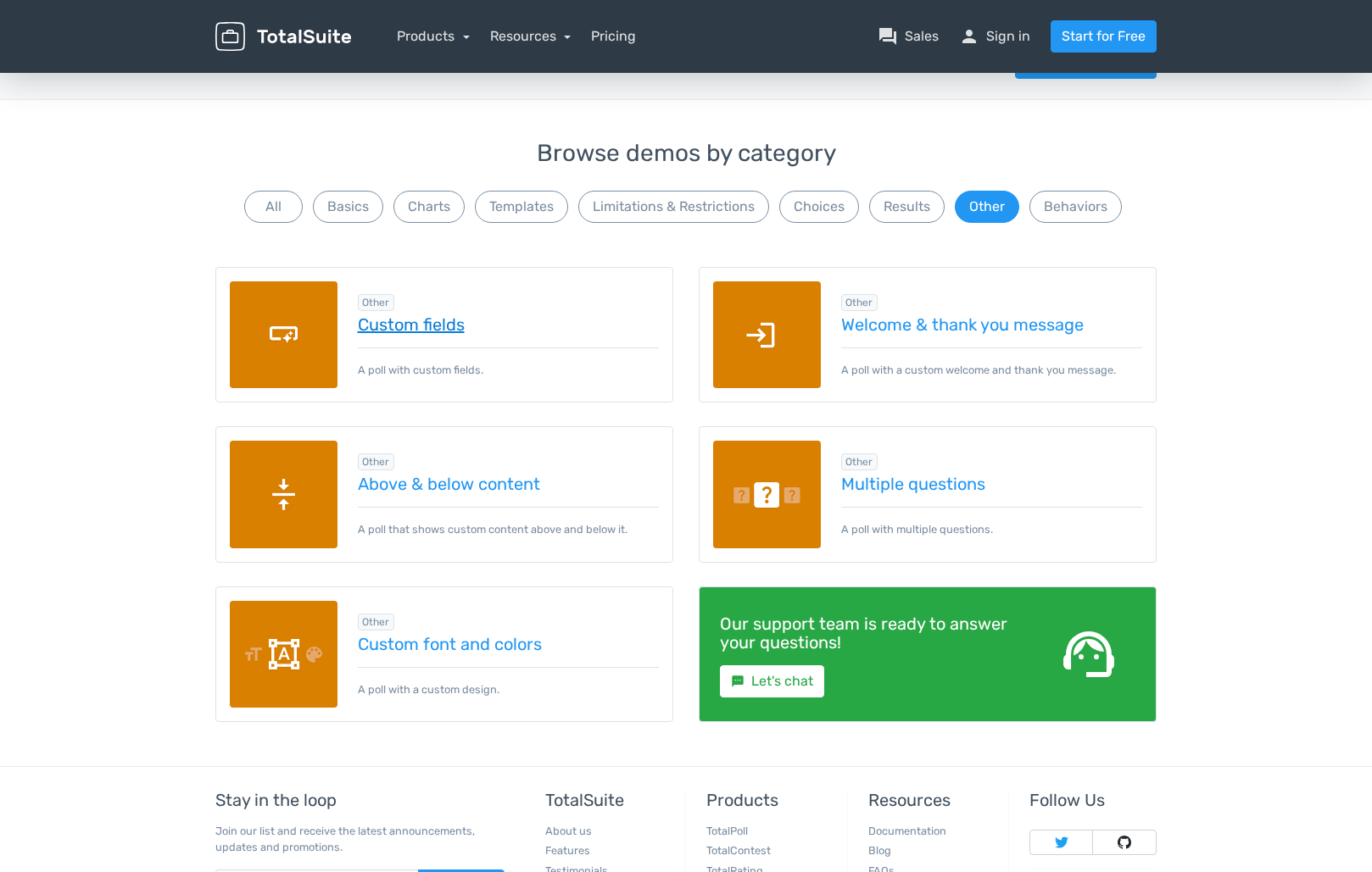
click at [424, 333] on link "Custom fields" at bounding box center [509, 325] width 302 height 19
click at [664, 219] on button "Limitations & Restrictions" at bounding box center [674, 206] width 191 height 32
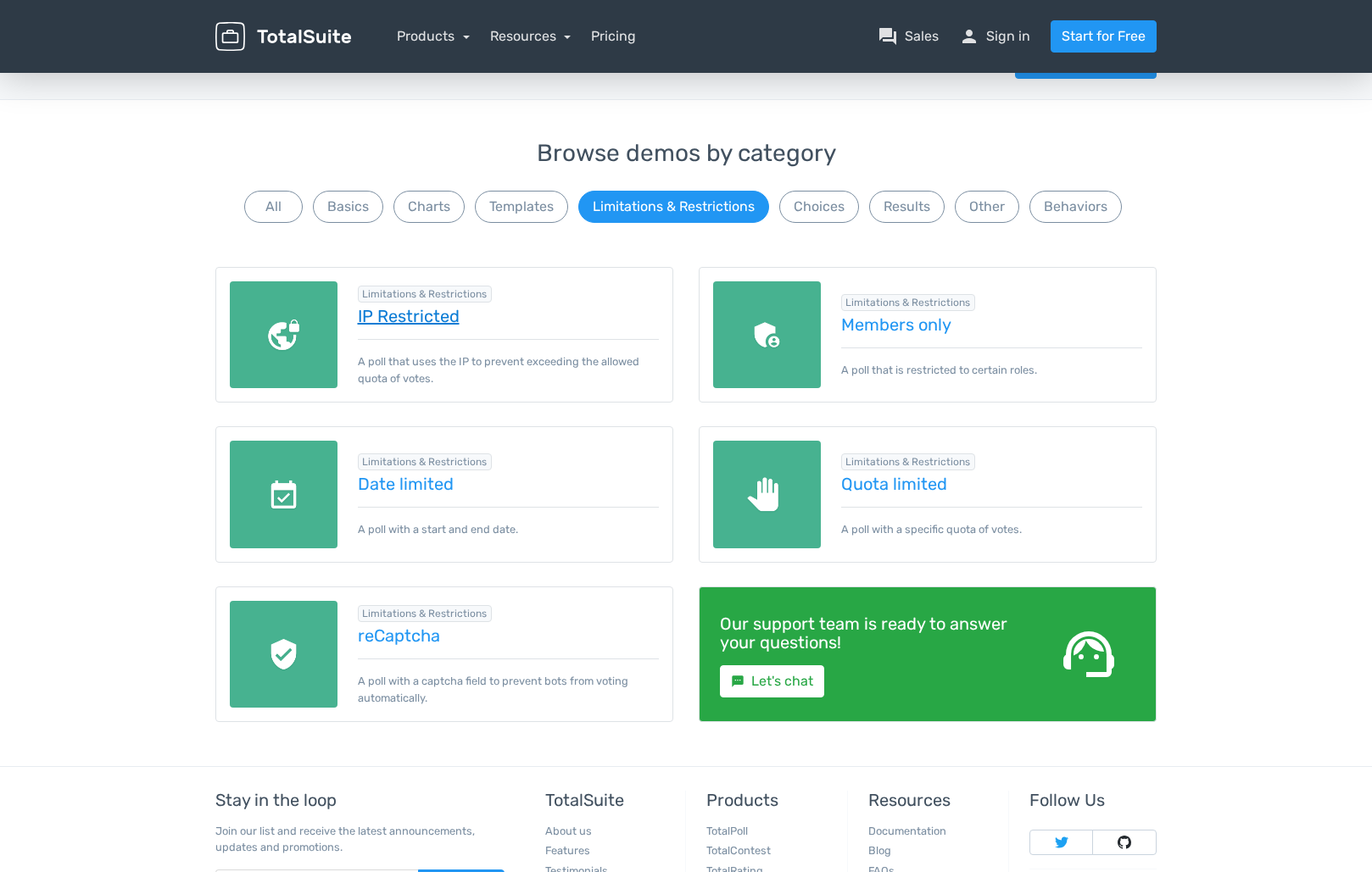
click at [406, 322] on link "IP Restricted" at bounding box center [509, 316] width 302 height 19
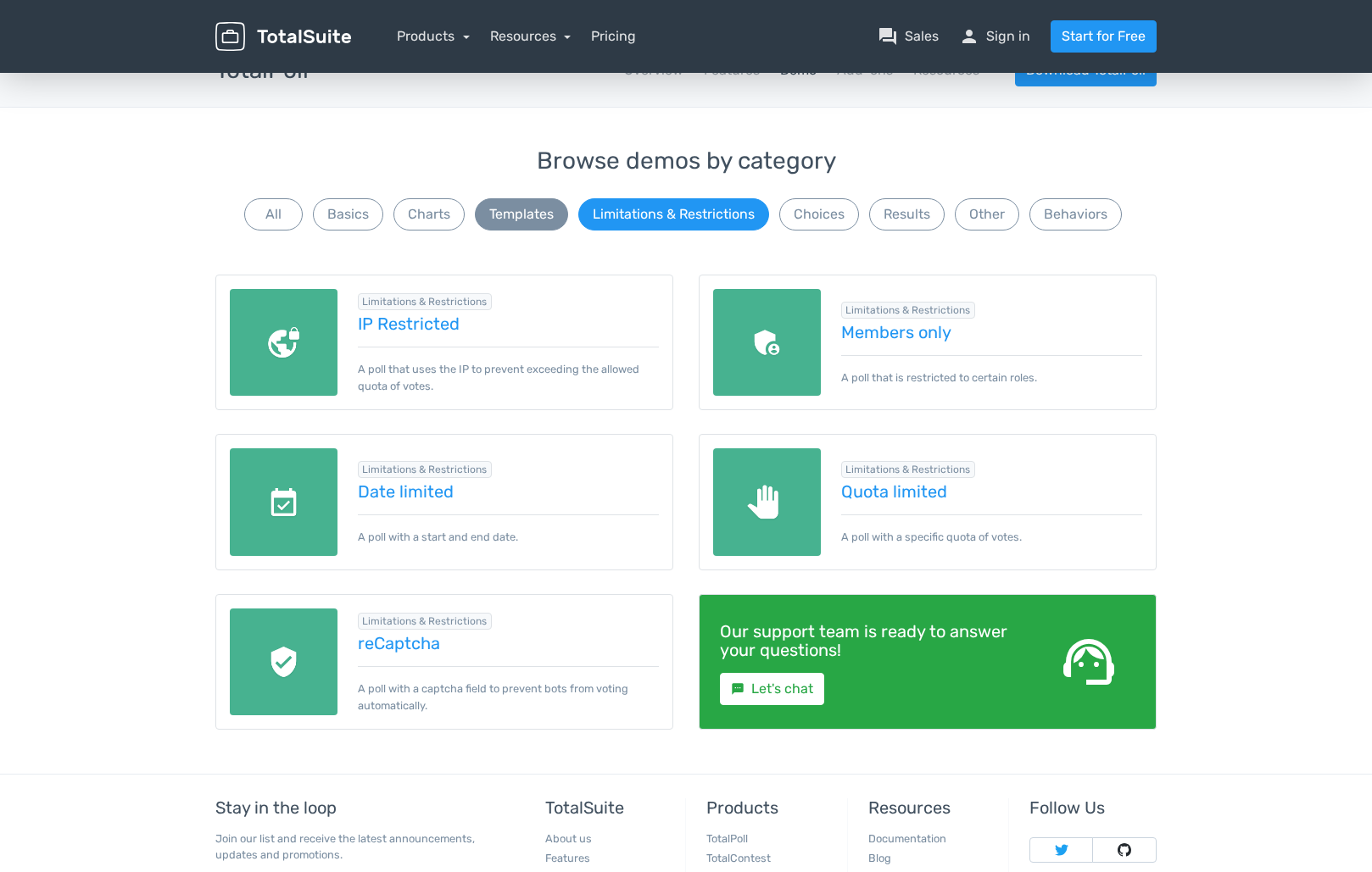
click at [488, 223] on button "Templates" at bounding box center [522, 214] width 94 height 32
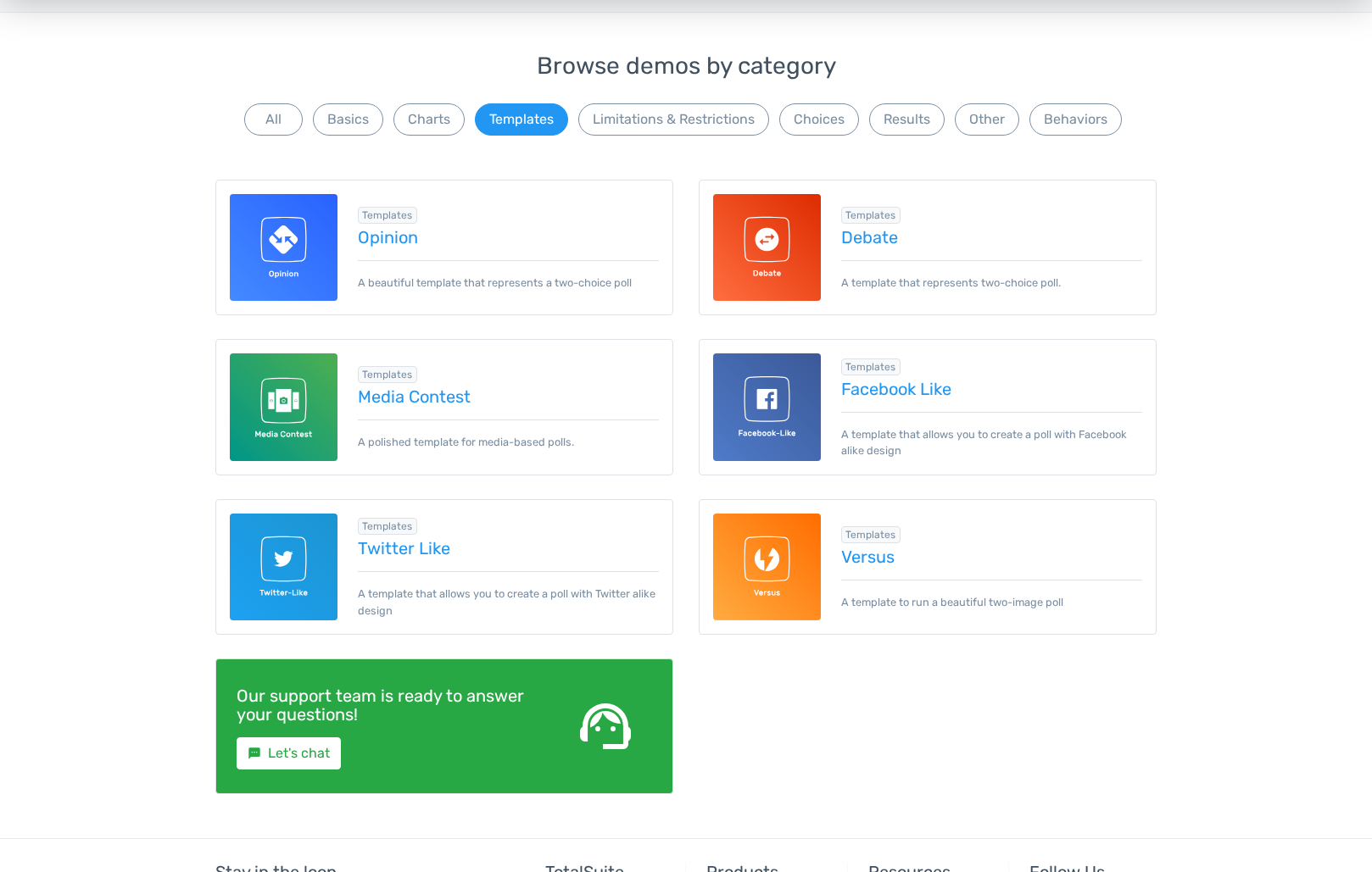
scroll to position [131, 0]
click at [444, 406] on link "Media Contest" at bounding box center [509, 397] width 302 height 19
click at [868, 246] on link "Debate" at bounding box center [992, 238] width 302 height 19
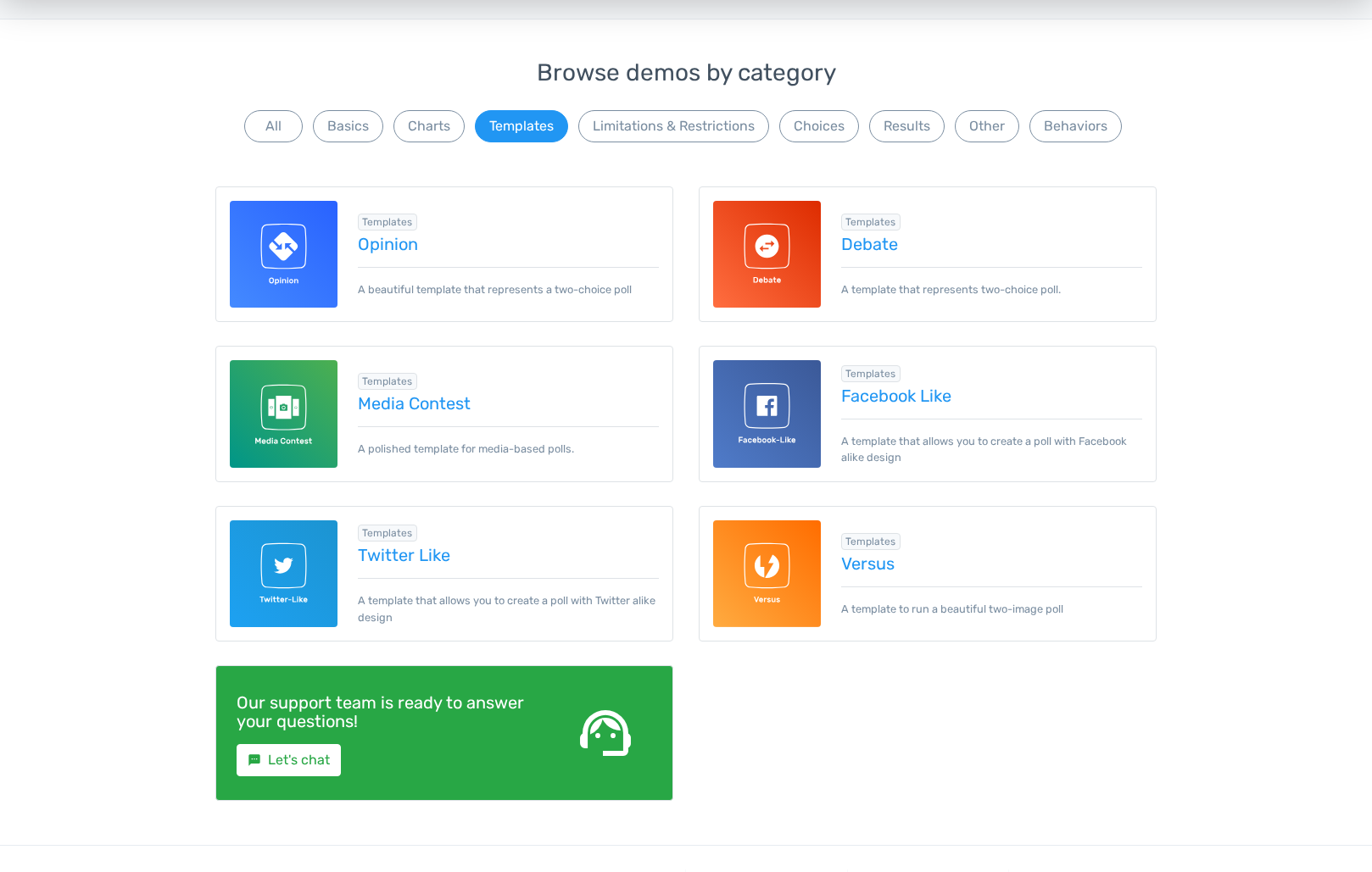
scroll to position [124, 1]
click at [420, 131] on button "Charts" at bounding box center [429, 126] width 71 height 32
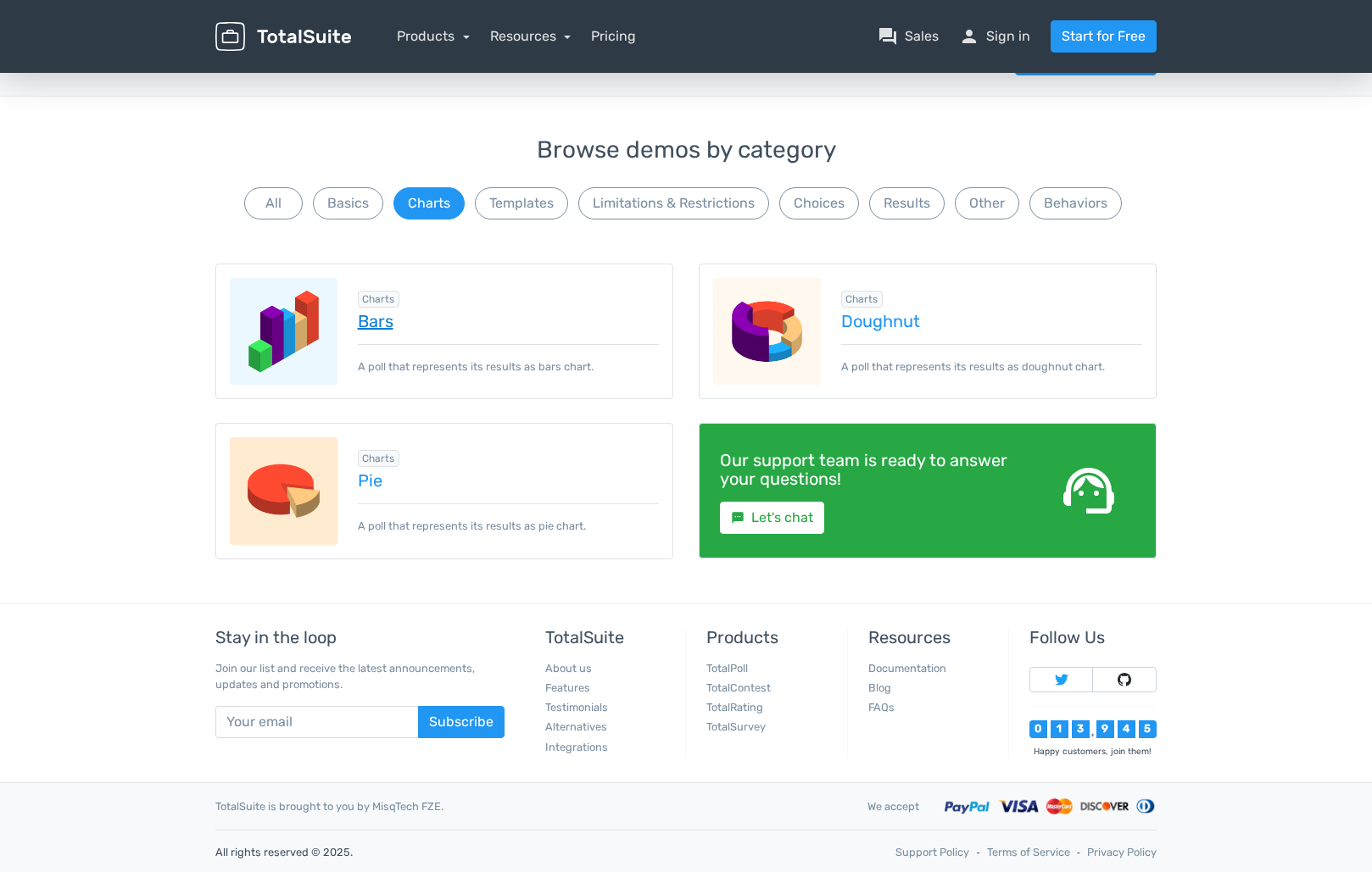
click at [379, 323] on link "Bars" at bounding box center [509, 322] width 302 height 19
click at [348, 194] on button "Basics" at bounding box center [348, 203] width 70 height 32
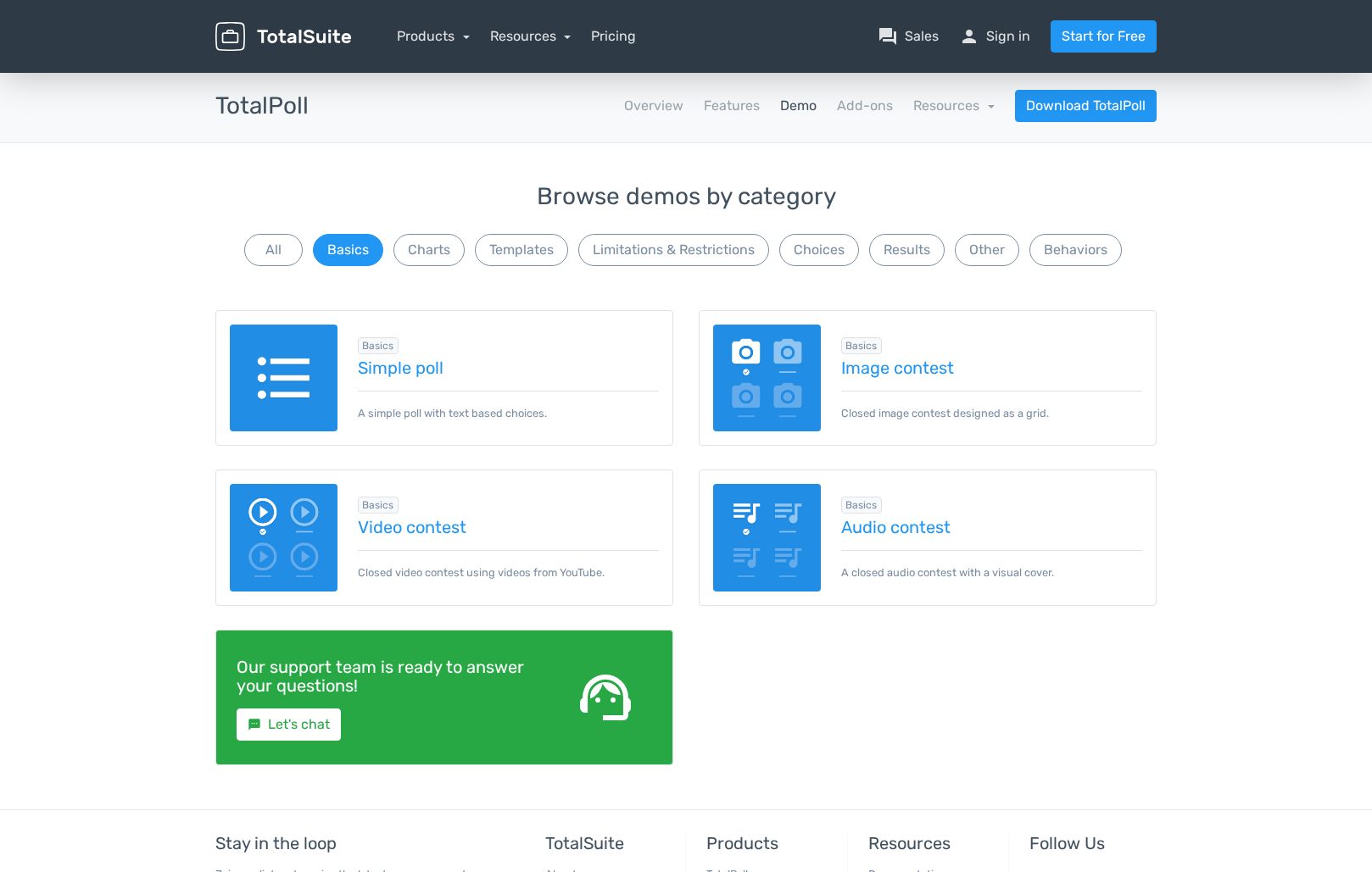
scroll to position [0, 0]
click at [287, 257] on button "All" at bounding box center [273, 250] width 58 height 32
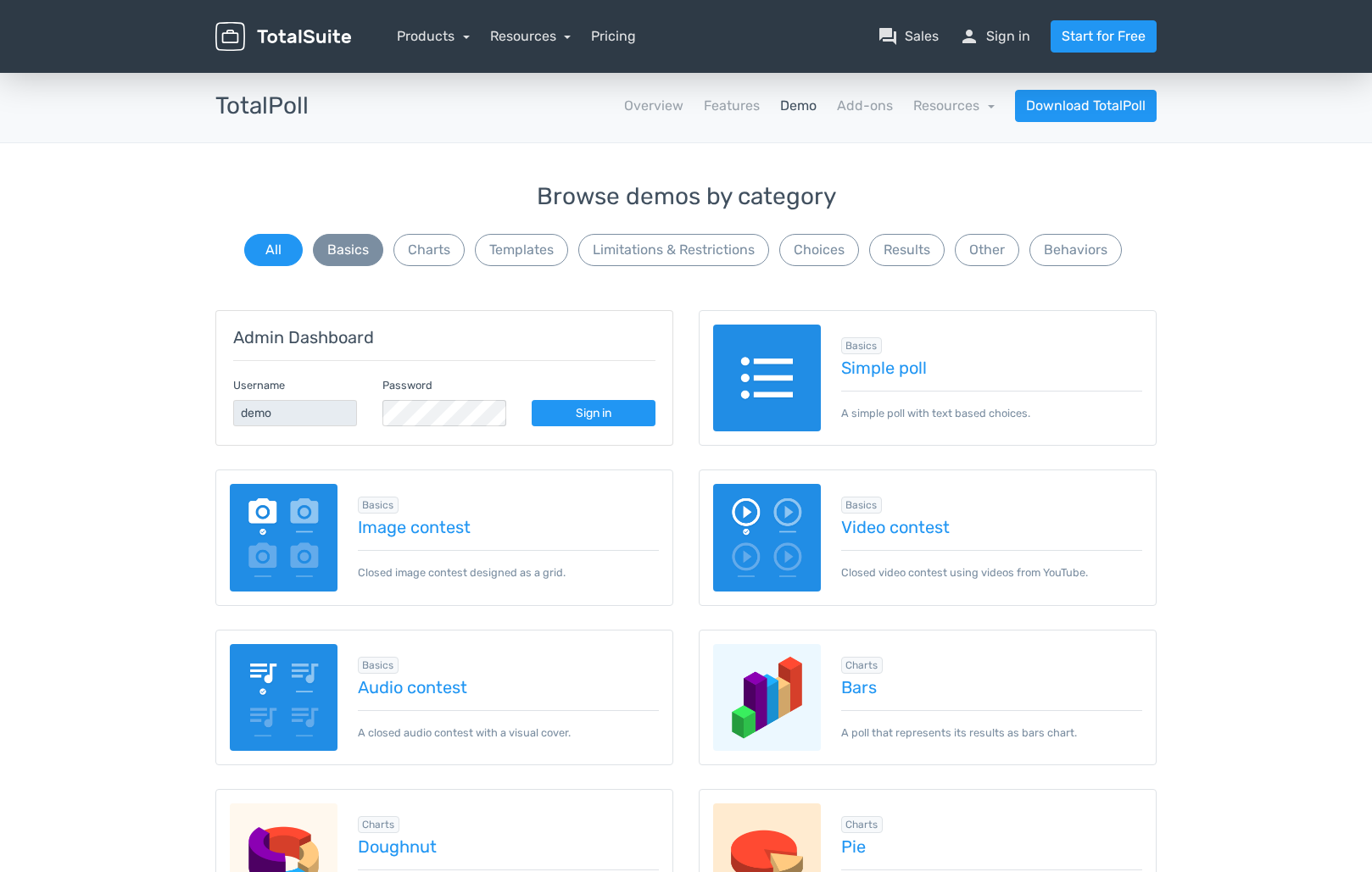
click at [369, 260] on button "Basics" at bounding box center [348, 250] width 70 height 32
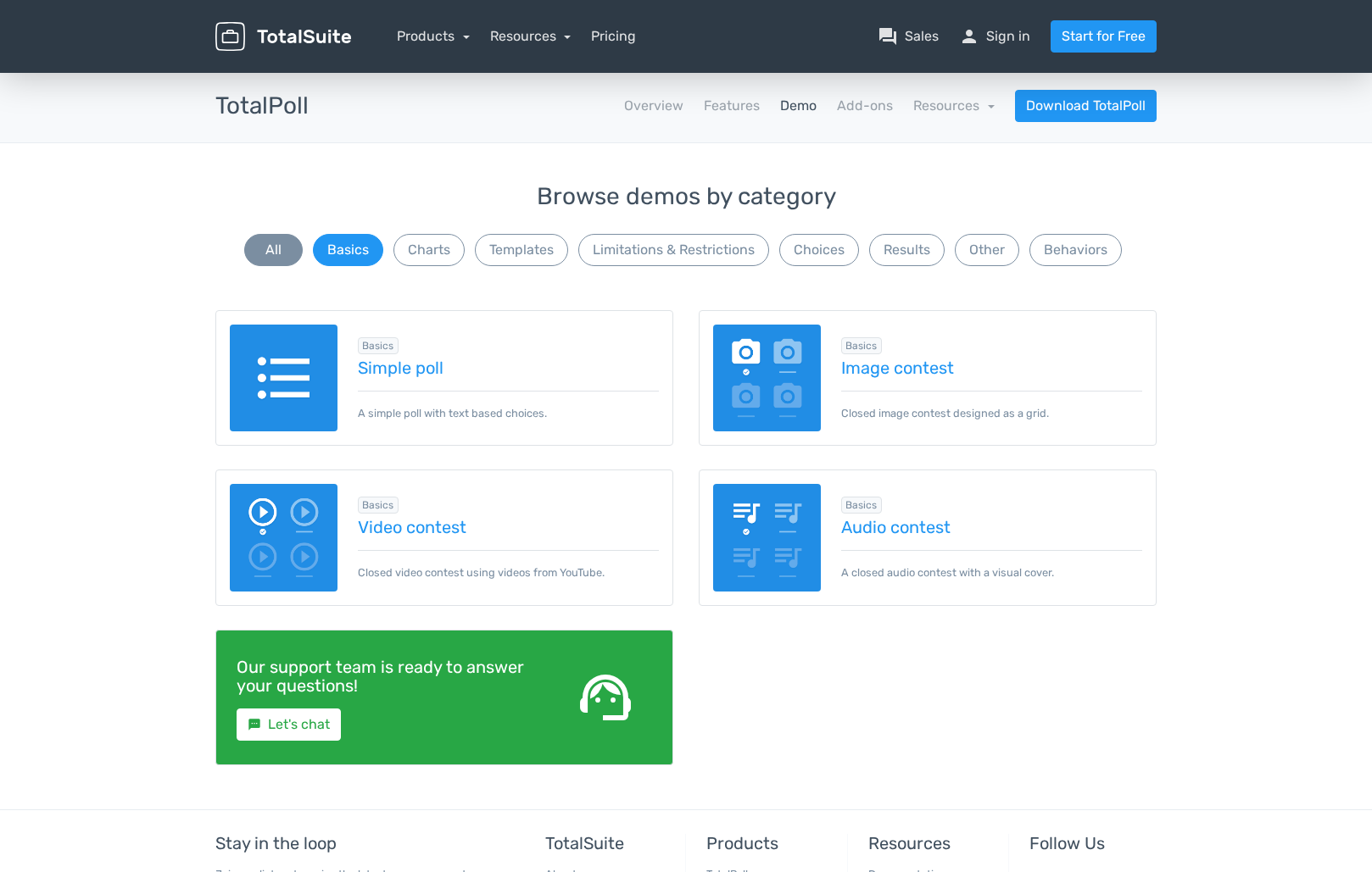
click at [291, 258] on button "All" at bounding box center [273, 250] width 58 height 32
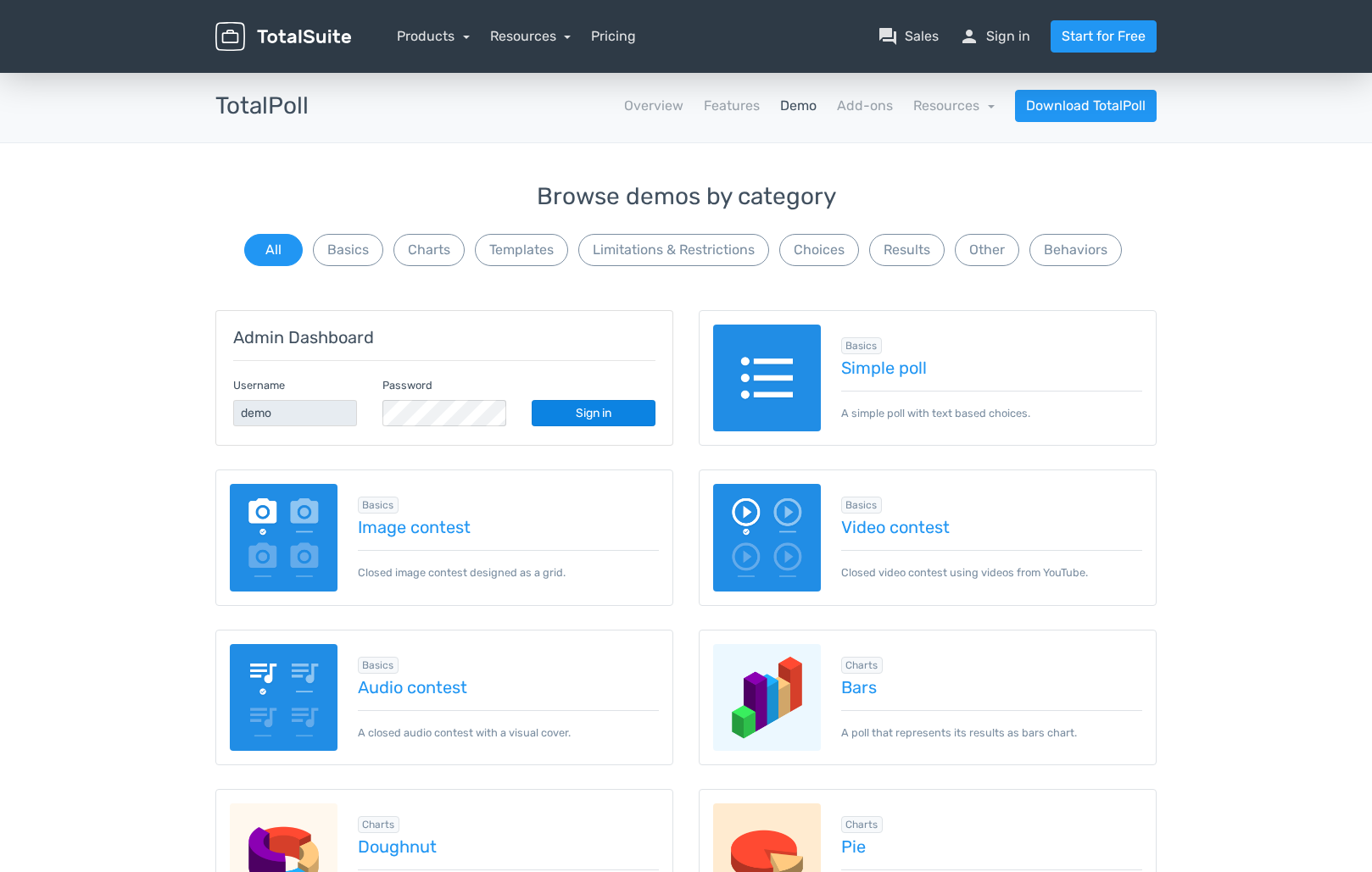
click at [579, 413] on link "Sign in" at bounding box center [593, 413] width 124 height 26
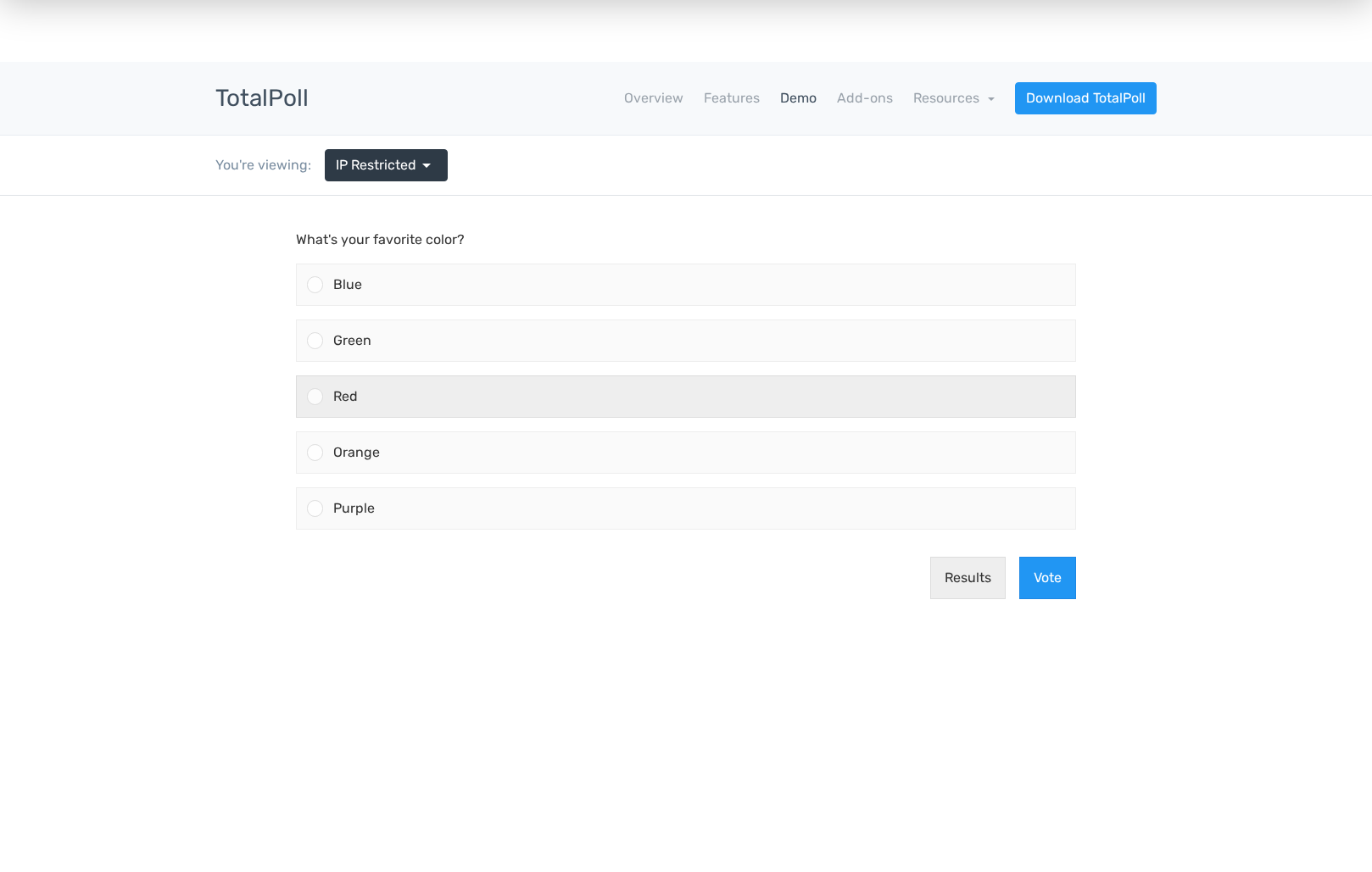
scroll to position [10, 0]
drag, startPoint x: 569, startPoint y: 409, endPoint x: 598, endPoint y: 413, distance: 29.3
click at [569, 411] on div "Red" at bounding box center [699, 394] width 752 height 41
click at [316, 395] on input "Red" at bounding box center [316, 395] width 0 height 0
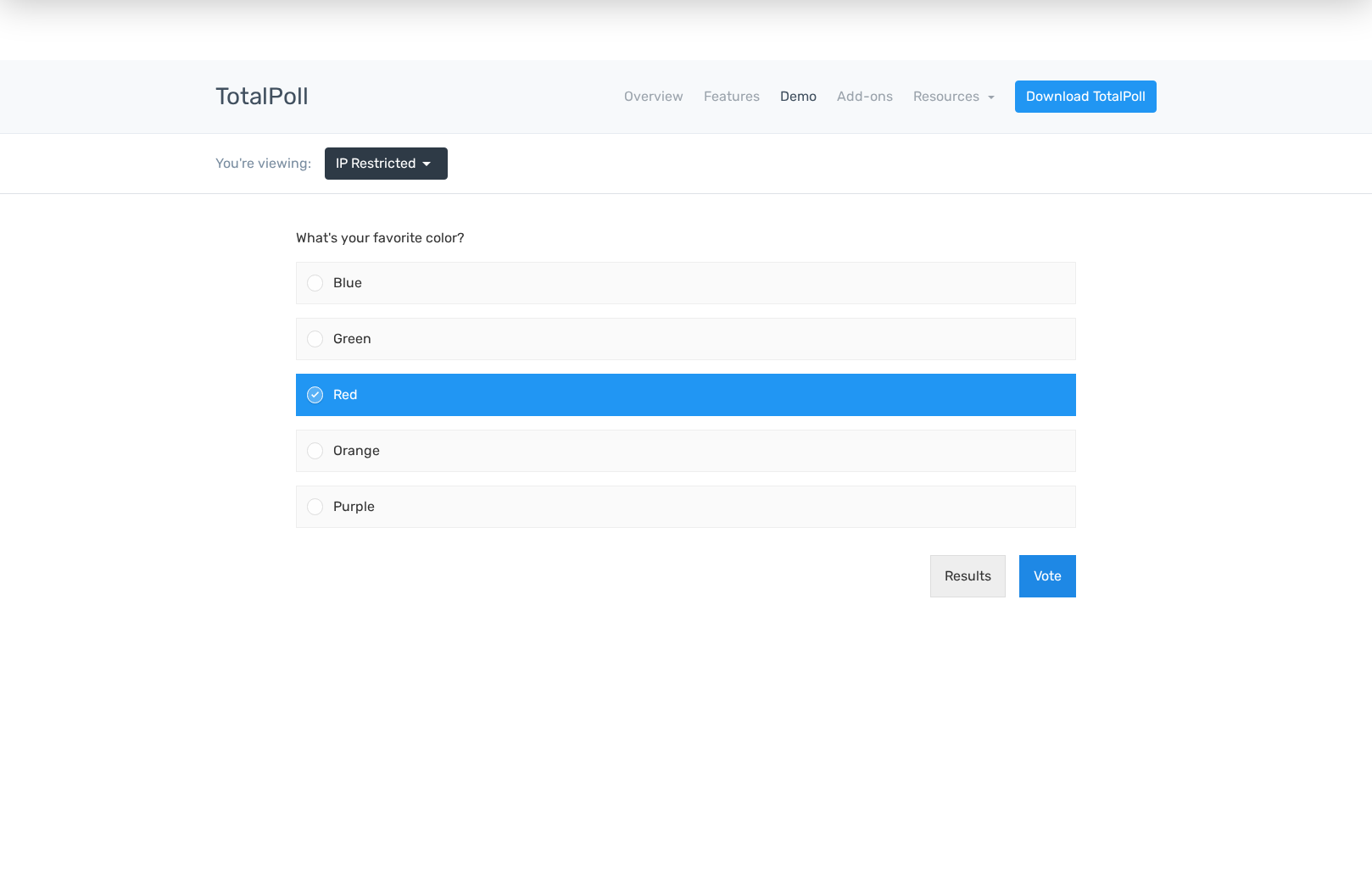
click at [1052, 572] on button "Vote" at bounding box center [1048, 576] width 57 height 42
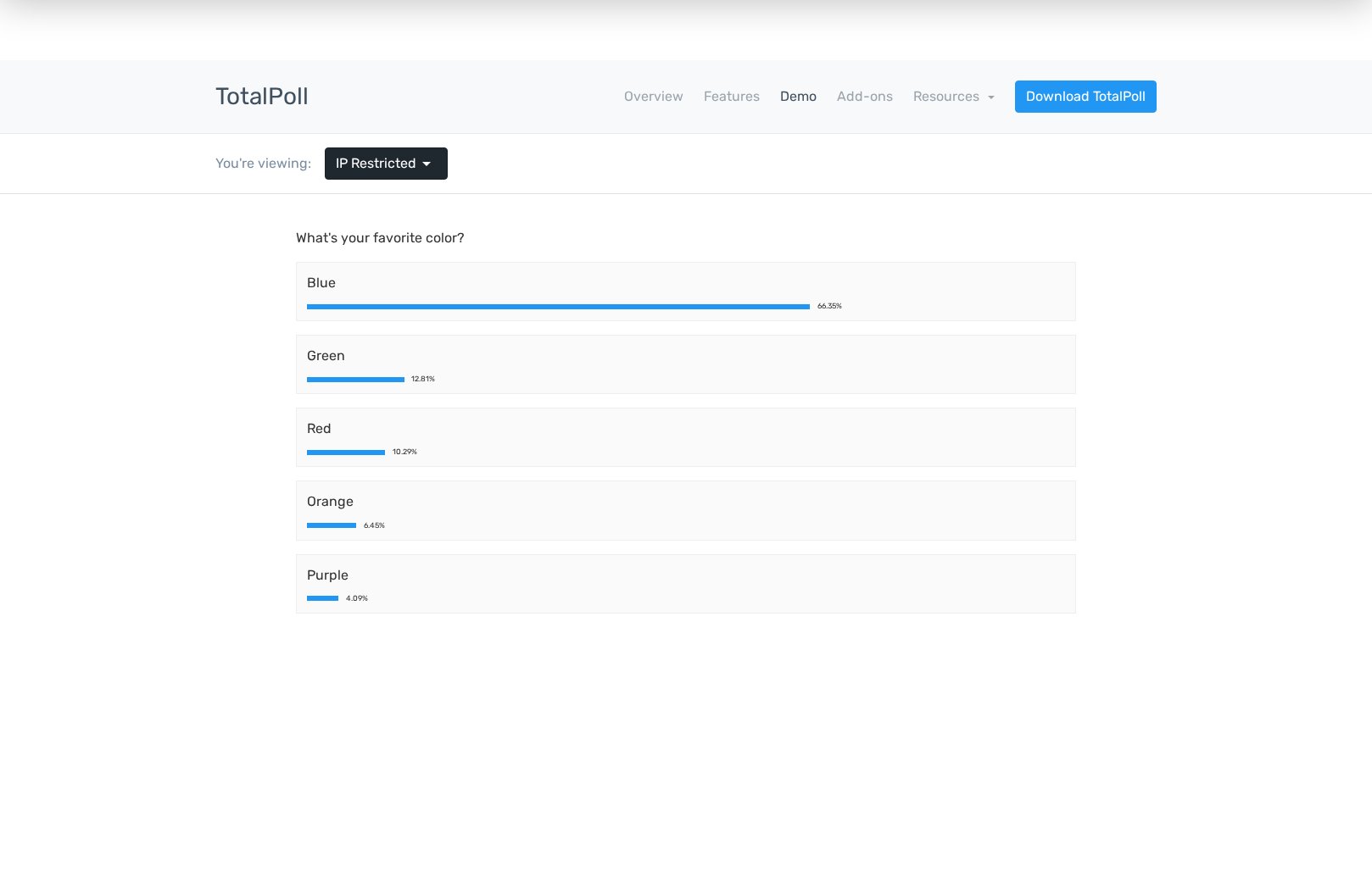
click at [421, 175] on link "IP Restricted arrow_drop_down" at bounding box center [387, 163] width 123 height 32
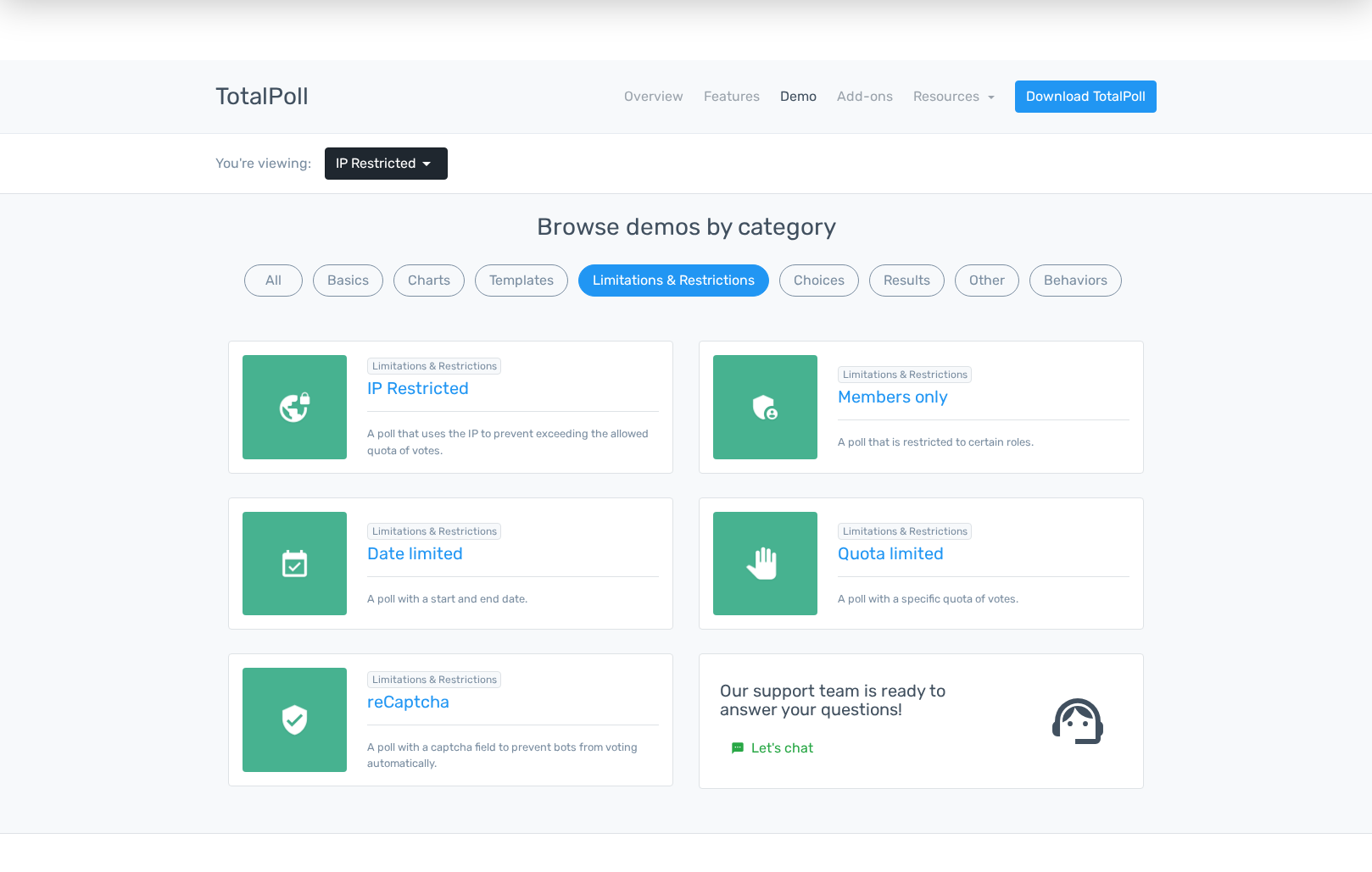
click at [421, 175] on link "IP Restricted arrow_drop_down" at bounding box center [387, 163] width 123 height 32
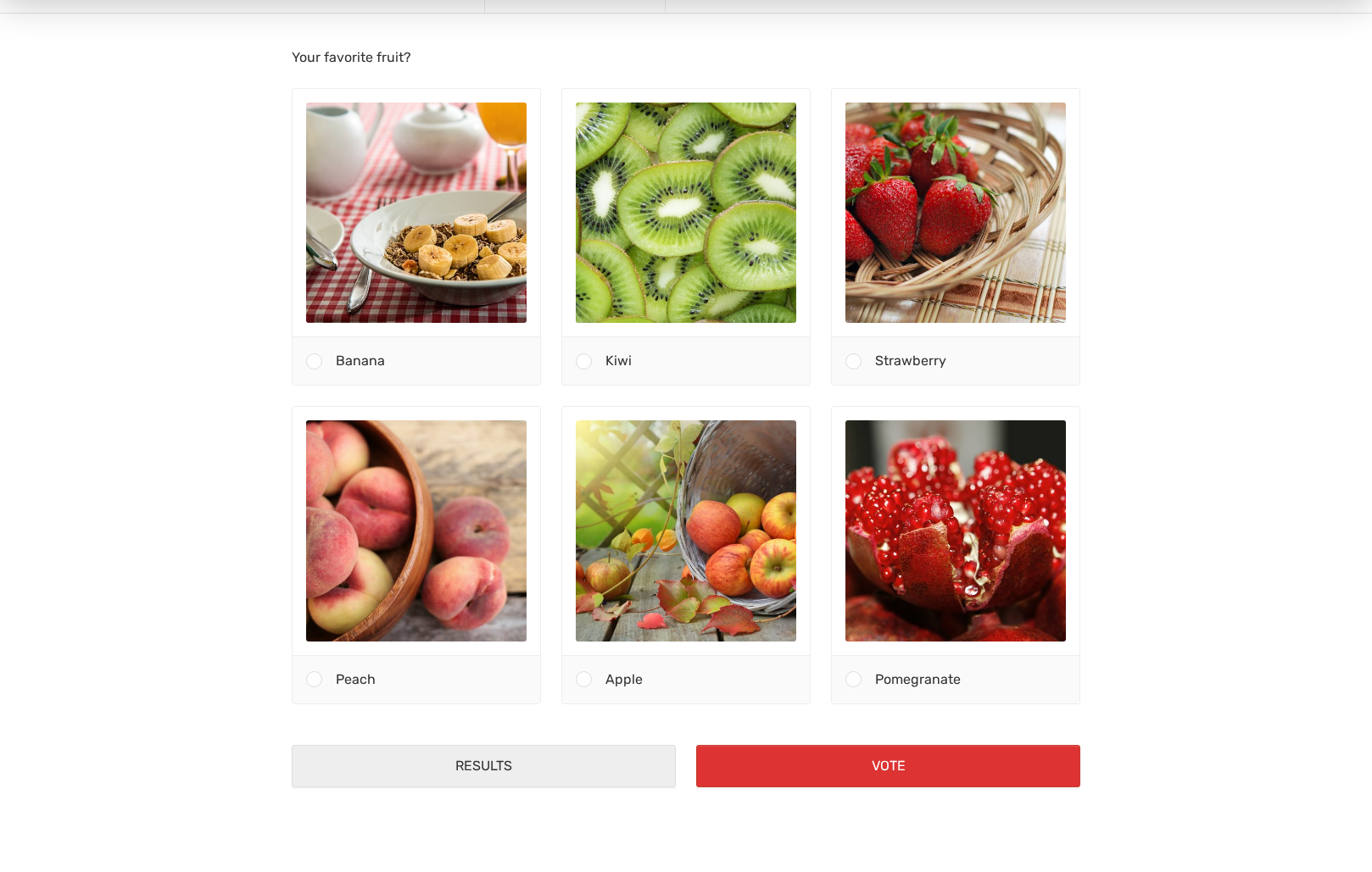
scroll to position [209, 0]
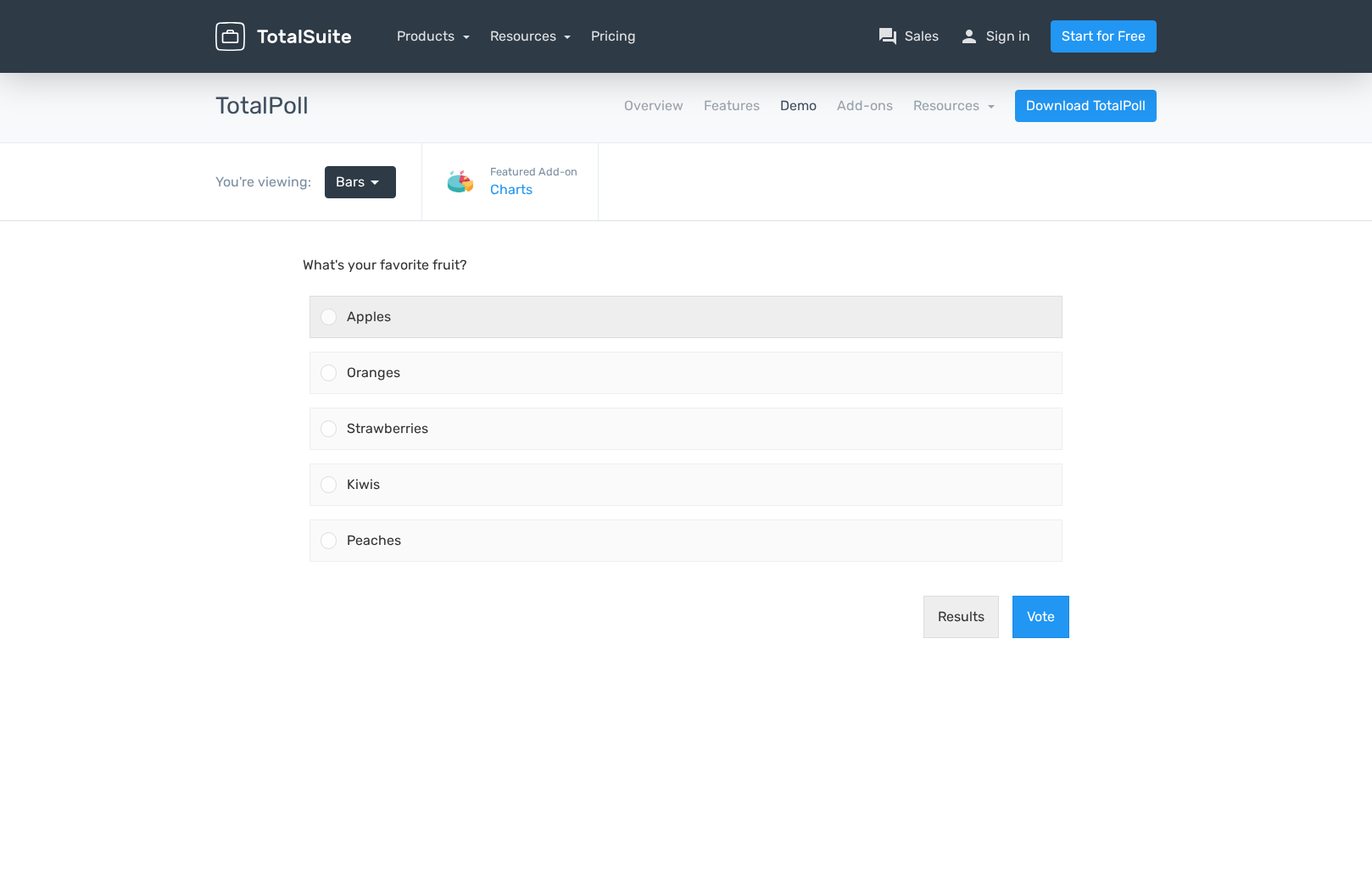
click at [642, 326] on div "Apples" at bounding box center [699, 316] width 725 height 41
click at [329, 317] on input "Apples" at bounding box center [329, 317] width 0 height 0
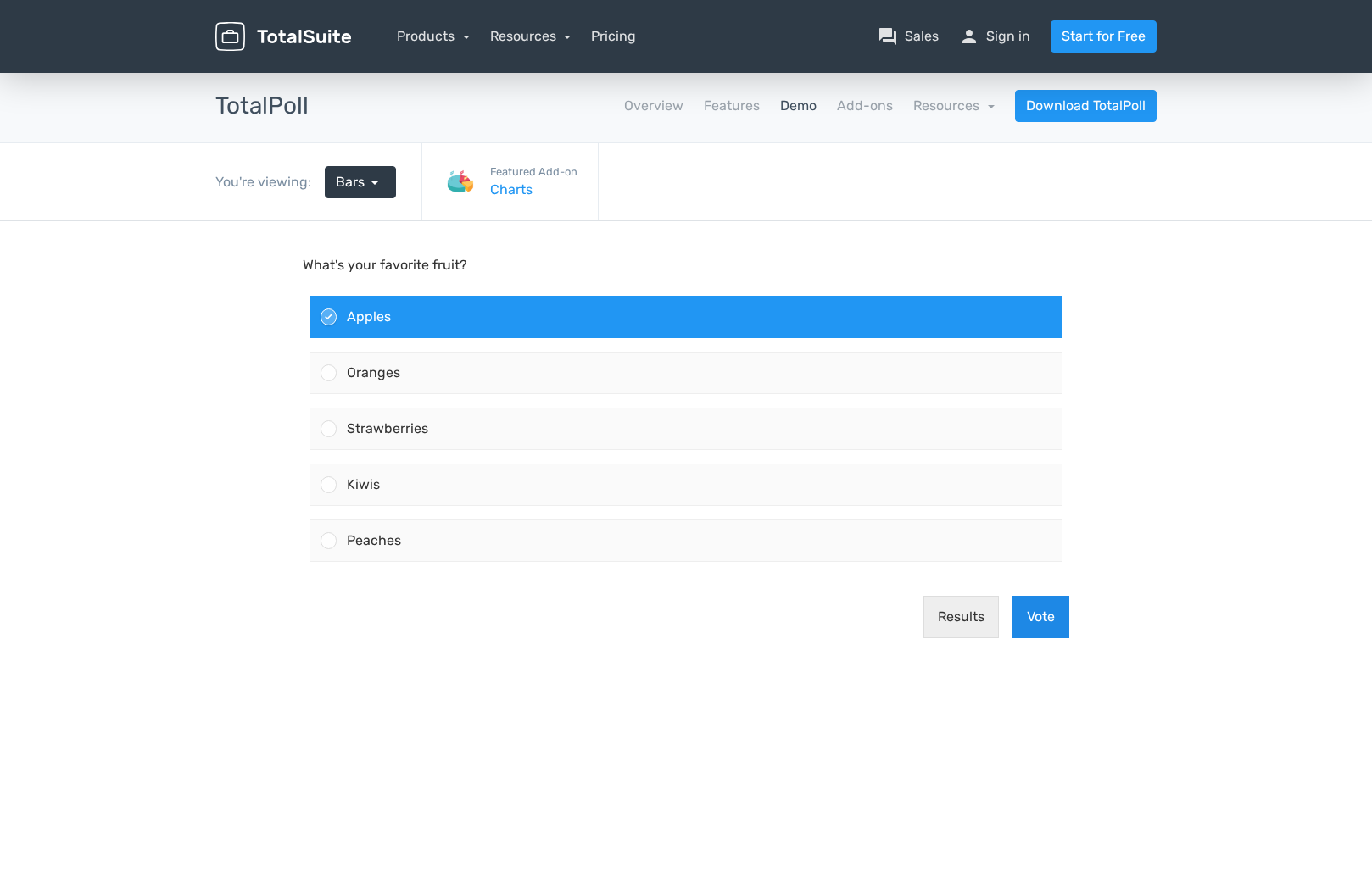
click at [1054, 626] on button "Vote" at bounding box center [1042, 616] width 57 height 42
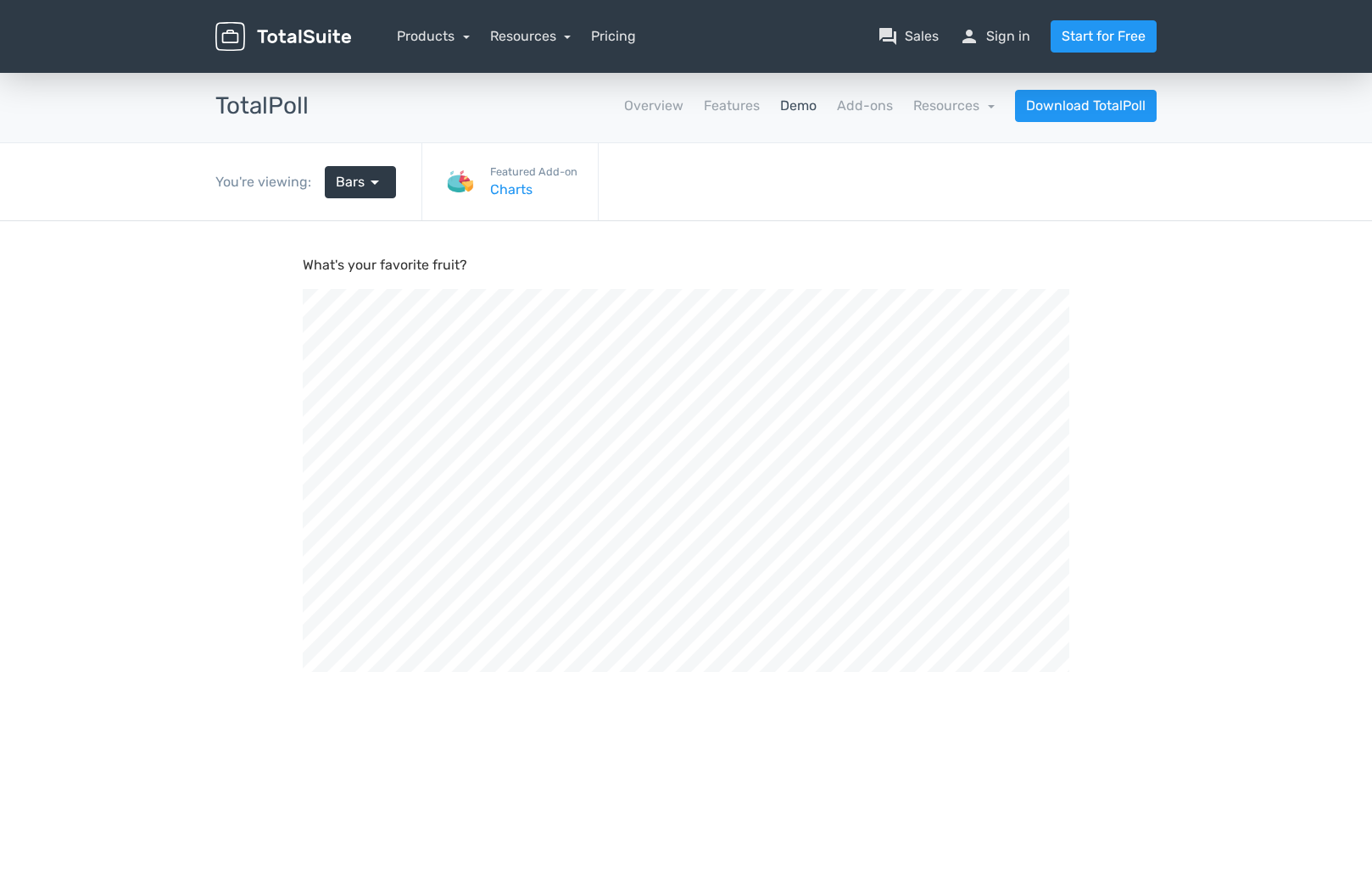
scroll to position [573, 1372]
